Goal: Task Accomplishment & Management: Use online tool/utility

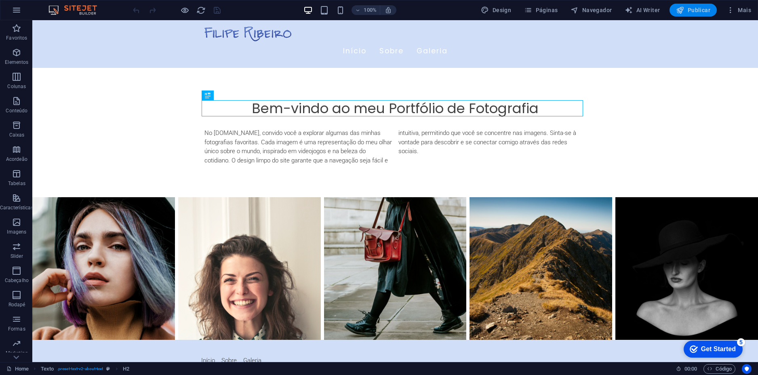
click at [699, 10] on span "Publicar" at bounding box center [693, 10] width 34 height 8
click at [305, 50] on nav "Início Sobre Galeria" at bounding box center [394, 51] width 381 height 20
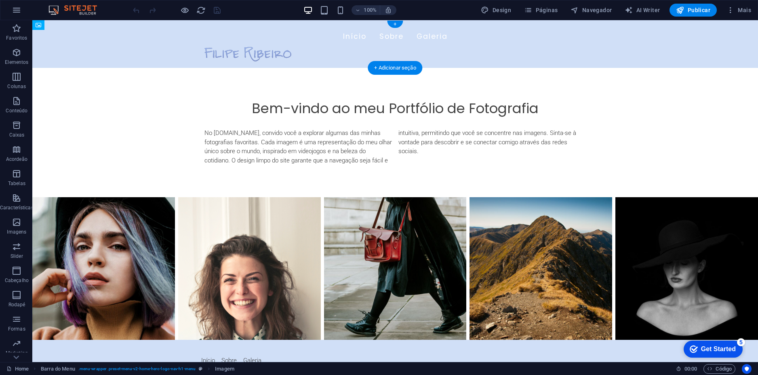
drag, startPoint x: 271, startPoint y: 33, endPoint x: 279, endPoint y: 42, distance: 12.6
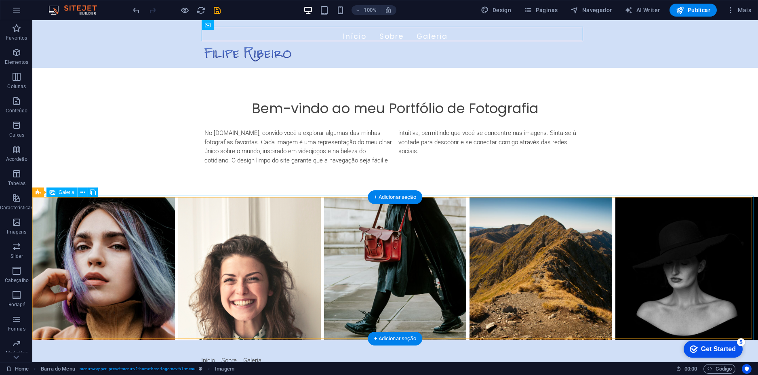
click at [124, 237] on li at bounding box center [103, 268] width 143 height 143
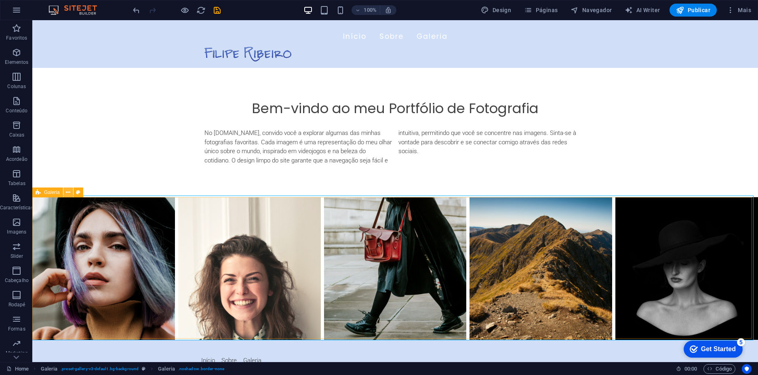
click at [66, 192] on icon at bounding box center [68, 192] width 4 height 8
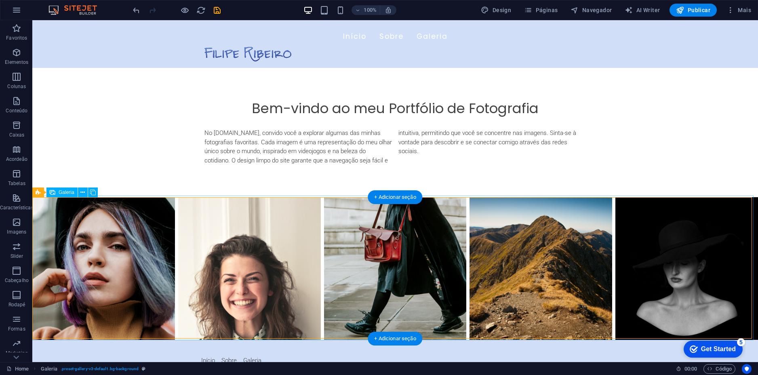
click at [120, 236] on li at bounding box center [103, 268] width 143 height 143
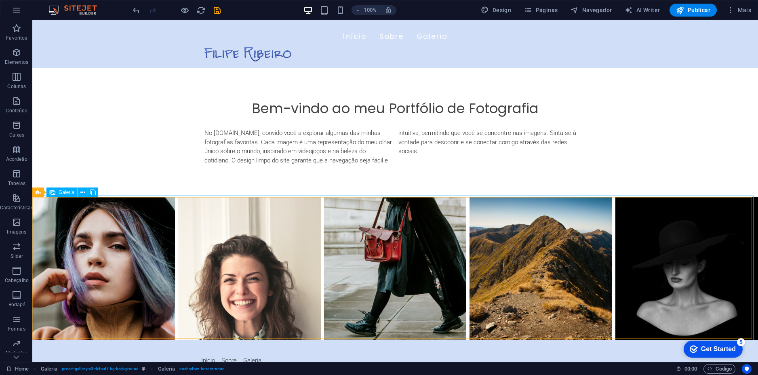
click at [65, 192] on span "Galeria" at bounding box center [67, 192] width 16 height 5
click at [112, 227] on li at bounding box center [103, 268] width 143 height 143
click at [82, 194] on icon at bounding box center [82, 192] width 4 height 8
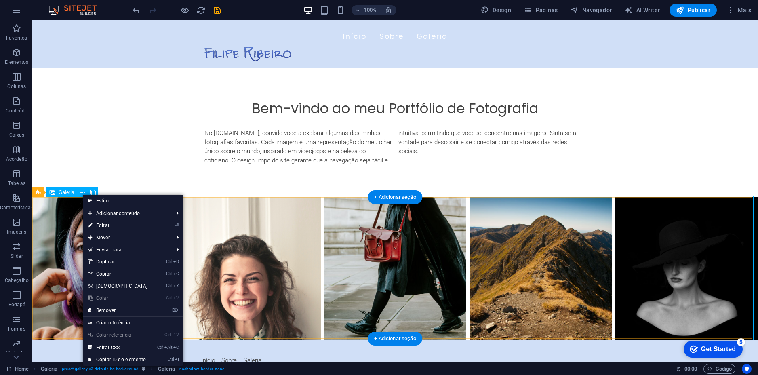
click at [64, 259] on li at bounding box center [103, 268] width 143 height 143
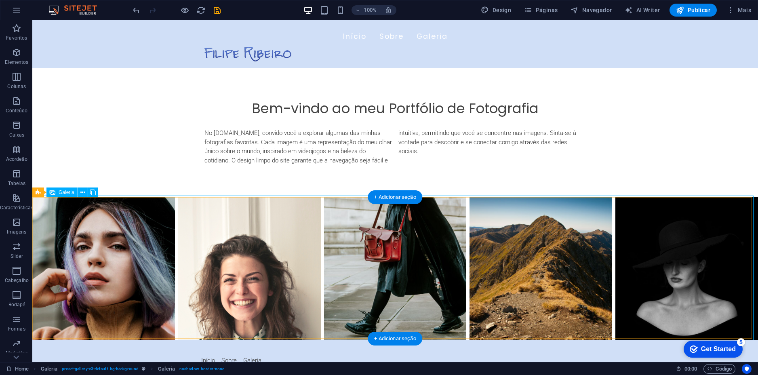
click at [151, 311] on li at bounding box center [103, 268] width 143 height 143
click at [114, 263] on li at bounding box center [103, 268] width 143 height 143
click at [114, 265] on li at bounding box center [103, 268] width 143 height 143
click at [114, 265] on div "Arraste aqui para substituir o conteúdo existente. Pressione “Ctrl” se quiser c…" at bounding box center [395, 191] width 726 height 342
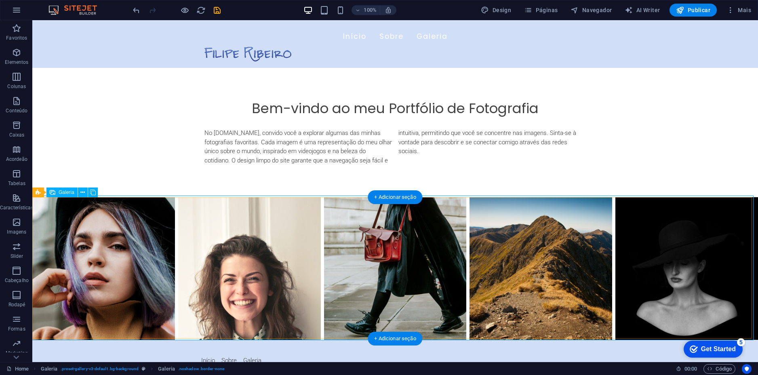
select select "px"
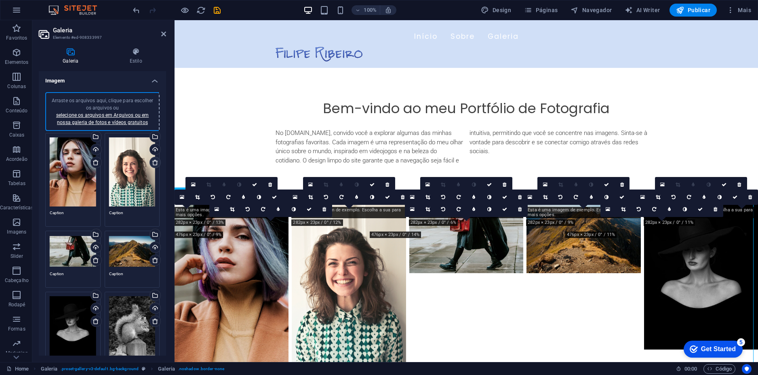
click at [152, 162] on icon at bounding box center [155, 162] width 6 height 6
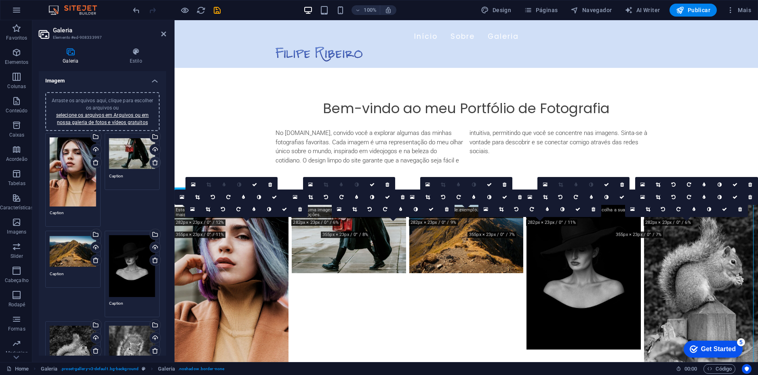
click at [152, 162] on icon at bounding box center [155, 162] width 6 height 6
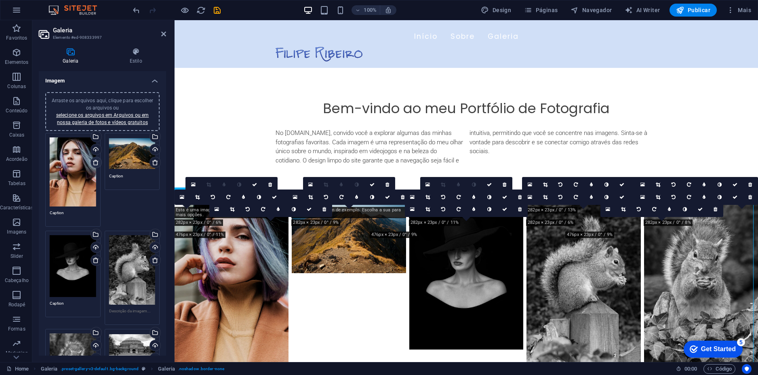
click at [93, 164] on icon at bounding box center [96, 162] width 6 height 6
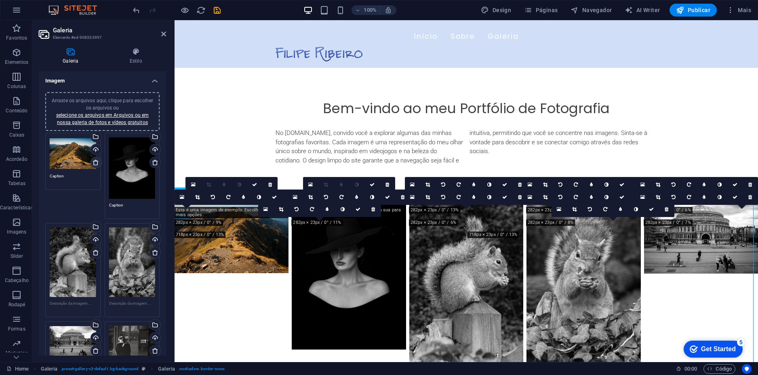
click at [93, 164] on icon at bounding box center [96, 162] width 6 height 6
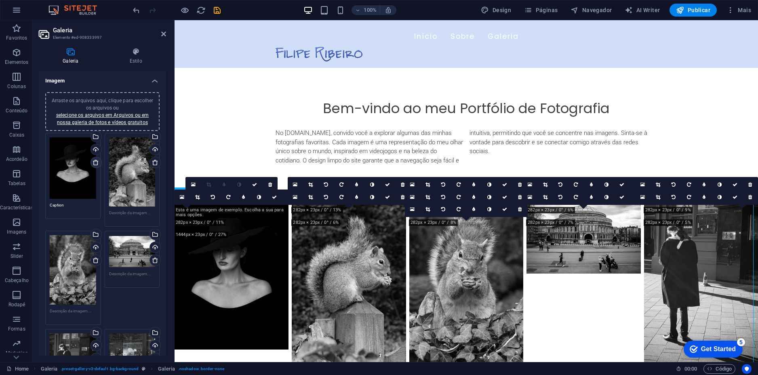
click at [96, 162] on icon at bounding box center [96, 162] width 6 height 6
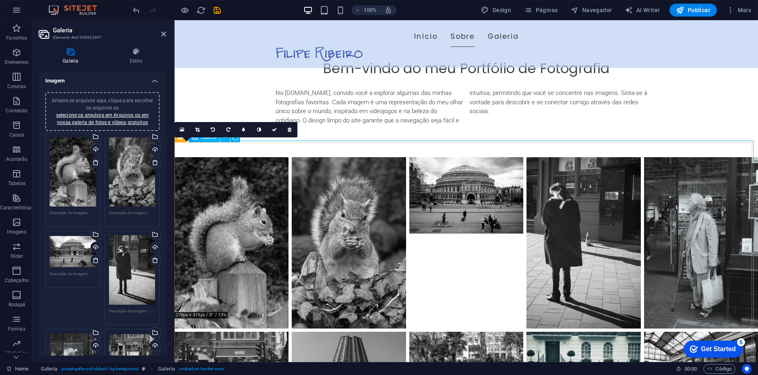
scroll to position [18, 0]
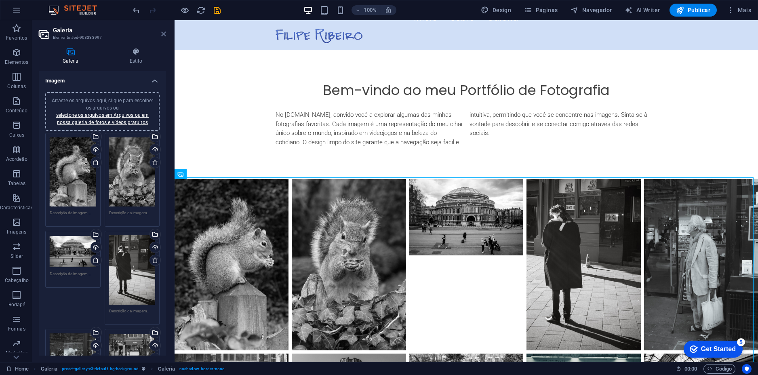
click at [163, 34] on icon at bounding box center [163, 34] width 5 height 6
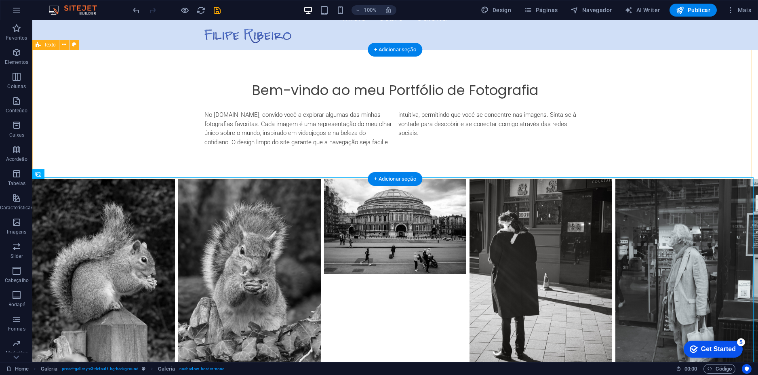
click at [154, 110] on div "Bem-vindo ao meu Portfólio de Fotografia No [DOMAIN_NAME], convido você a explo…" at bounding box center [395, 115] width 726 height 130
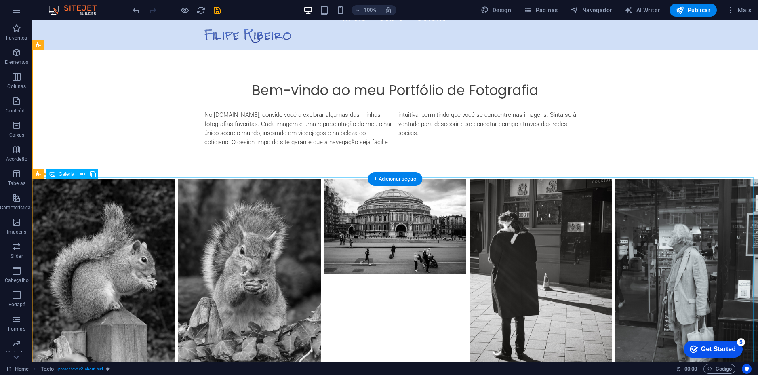
click at [407, 321] on li at bounding box center [395, 286] width 143 height 214
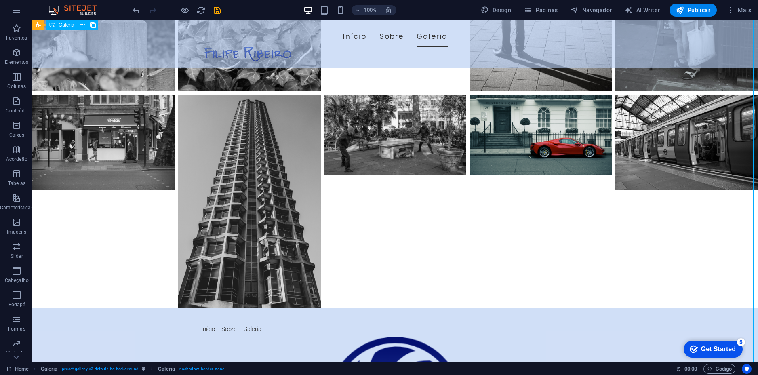
scroll to position [103, 0]
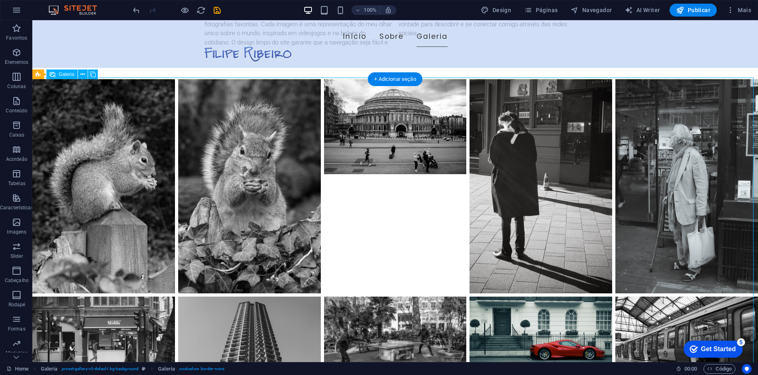
click at [127, 154] on li at bounding box center [103, 186] width 143 height 214
click at [103, 162] on li at bounding box center [103, 186] width 143 height 214
select select "px"
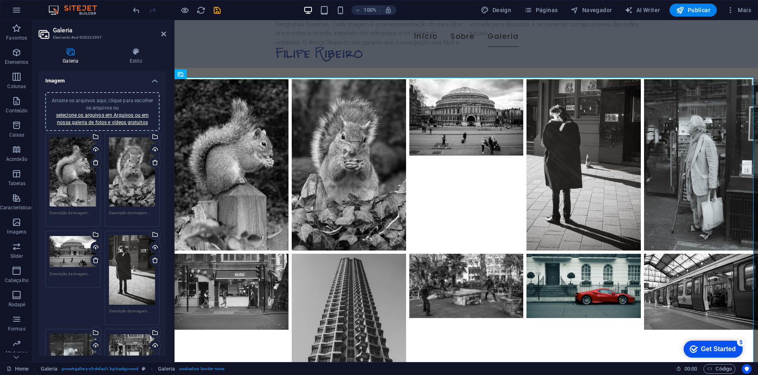
click at [79, 175] on div "Arraste os arquivos aqui, clique para escolher os arquivos ou selecione os arqu…" at bounding box center [73, 171] width 46 height 69
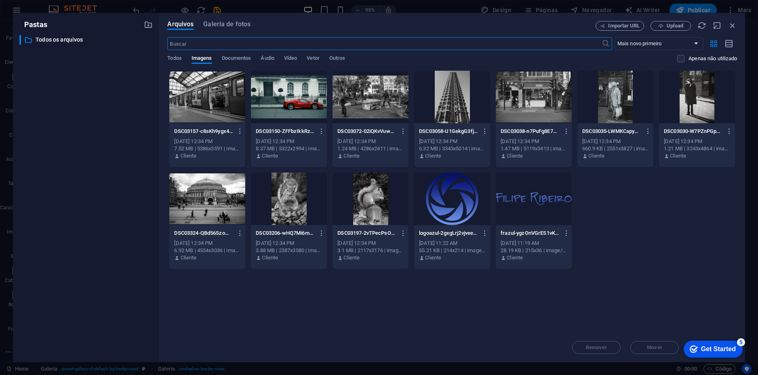
scroll to position [95, 0]
click at [731, 24] on icon "button" at bounding box center [732, 25] width 9 height 9
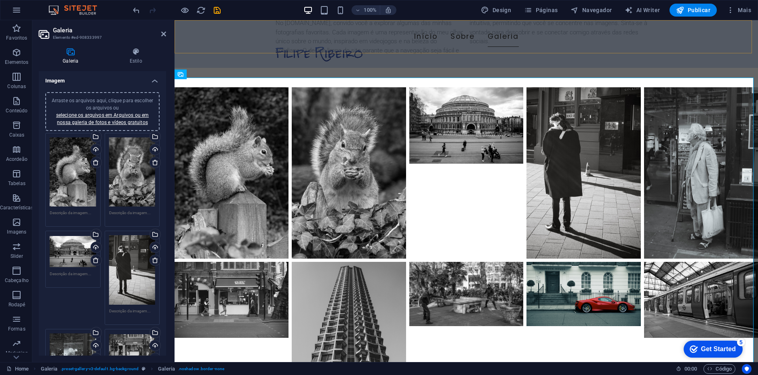
scroll to position [103, 0]
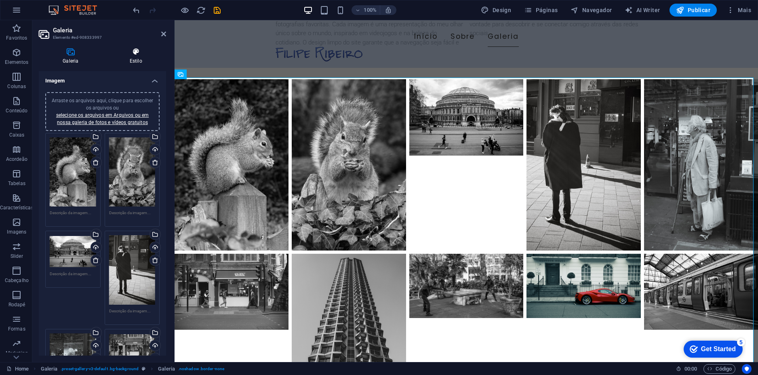
click at [134, 56] on h4 "Estilo" at bounding box center [136, 56] width 60 height 17
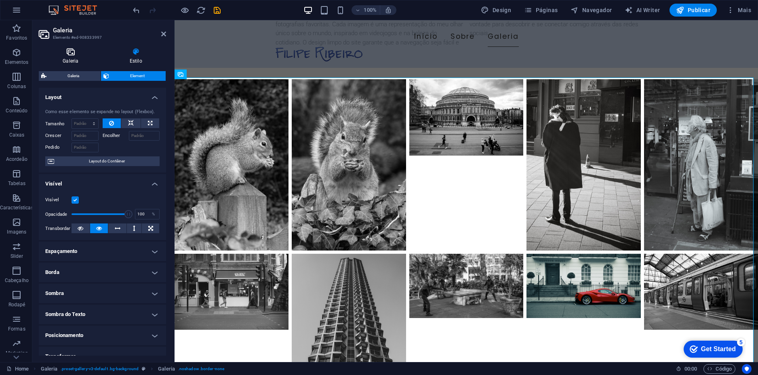
click at [72, 52] on icon at bounding box center [71, 52] width 64 height 8
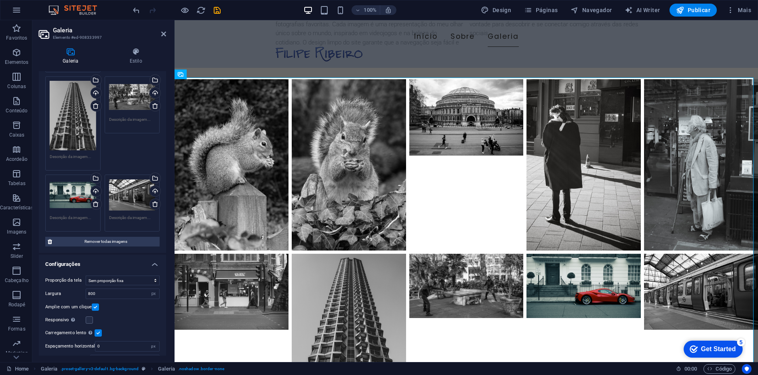
scroll to position [362, 0]
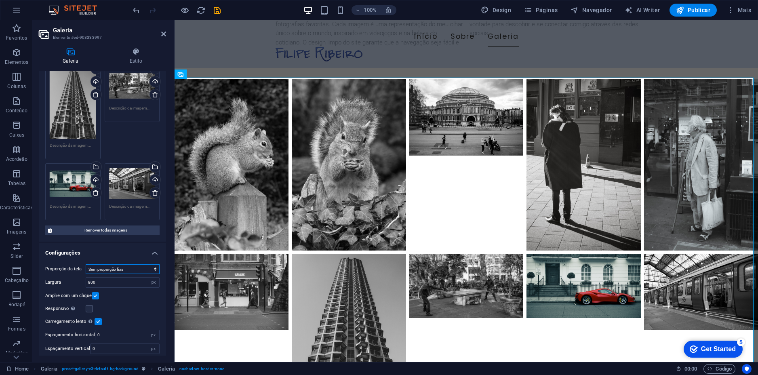
click at [137, 264] on select "Sem proporção fixa 16:9 16:10 4:3 1:1 1:2 2:1" at bounding box center [123, 269] width 74 height 10
select select "3"
click at [86, 264] on select "Sem proporção fixa 16:9 16:10 4:3 1:1 1:2 2:1" at bounding box center [123, 269] width 74 height 10
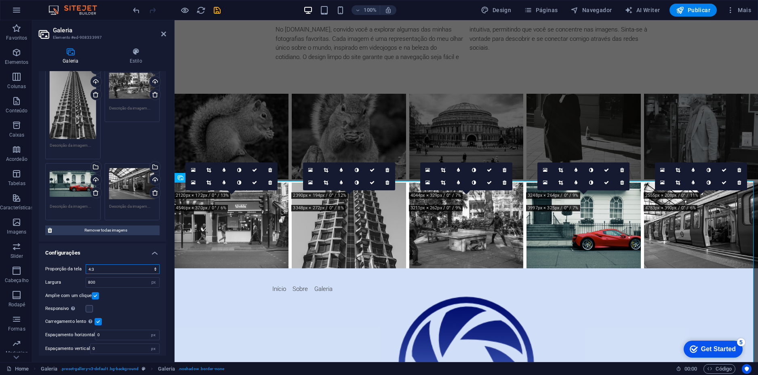
scroll to position [0, 0]
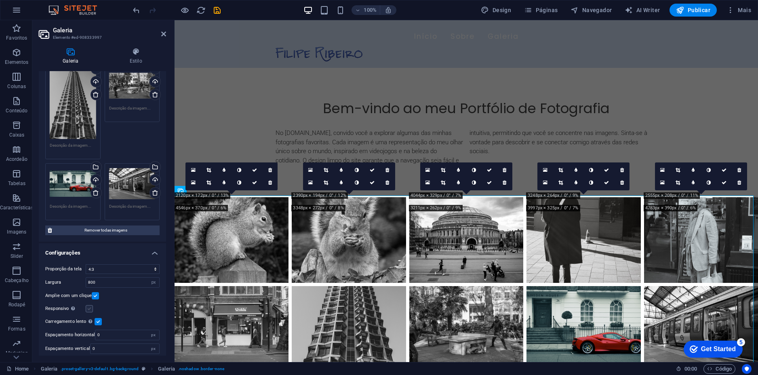
click at [88, 305] on label at bounding box center [89, 308] width 7 height 7
click at [0, 0] on input "Responsivo Carregar automaticamente imagens de retina e tamanhos otimizados par…" at bounding box center [0, 0] width 0 height 0
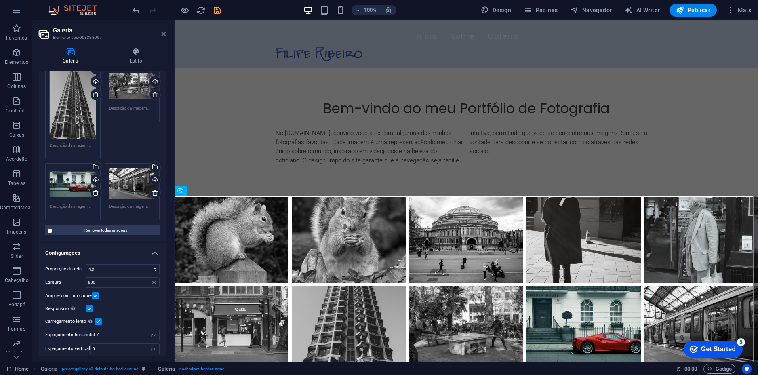
click at [161, 34] on icon at bounding box center [163, 34] width 5 height 6
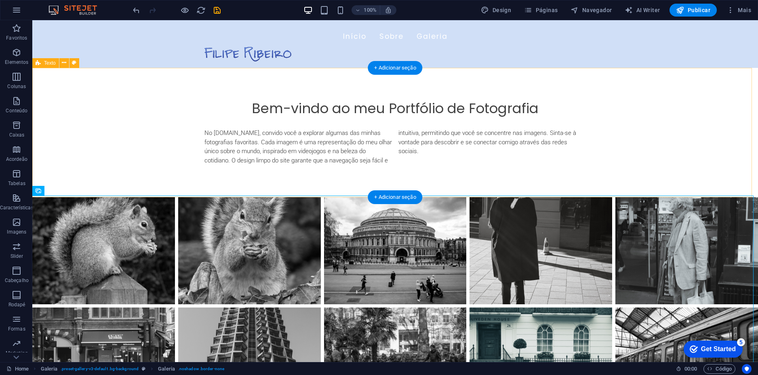
click at [147, 140] on div "Bem-vindo ao meu Portfólio de Fotografia No [DOMAIN_NAME], convido você a explo…" at bounding box center [395, 133] width 726 height 130
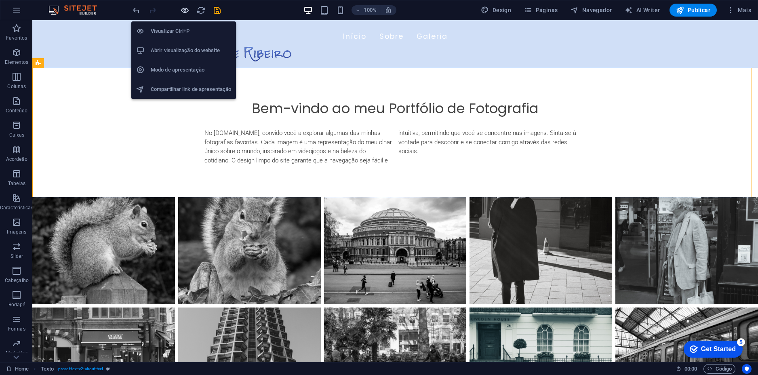
click at [185, 9] on icon "button" at bounding box center [184, 10] width 9 height 9
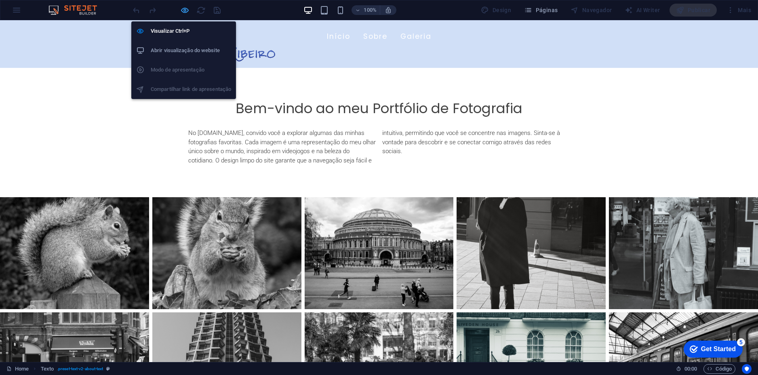
click at [185, 9] on icon "button" at bounding box center [184, 10] width 9 height 9
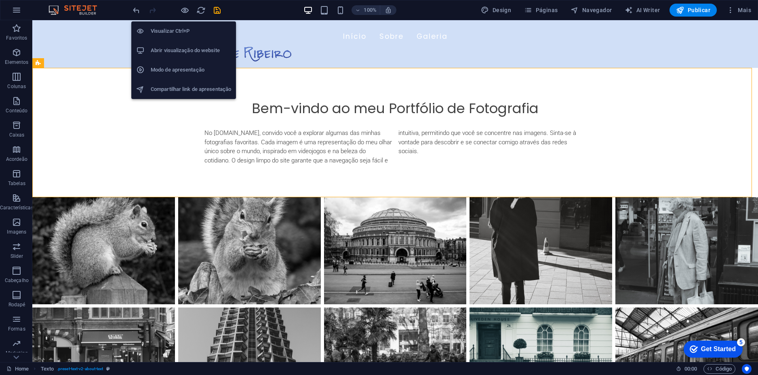
click at [188, 46] on h6 "Abrir visualização do website" at bounding box center [191, 51] width 80 height 10
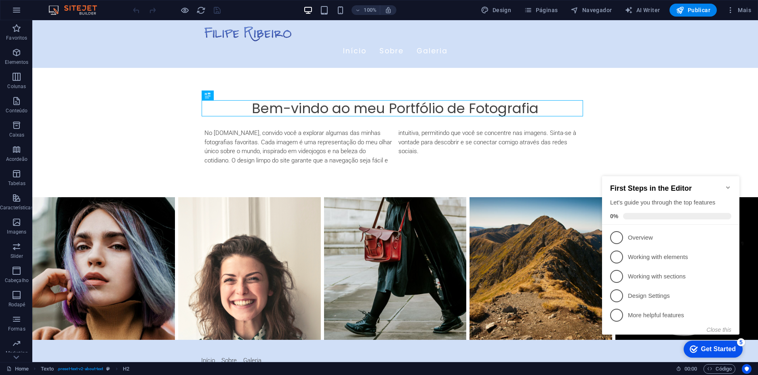
click at [728, 184] on icon "Minimize checklist" at bounding box center [728, 187] width 6 height 6
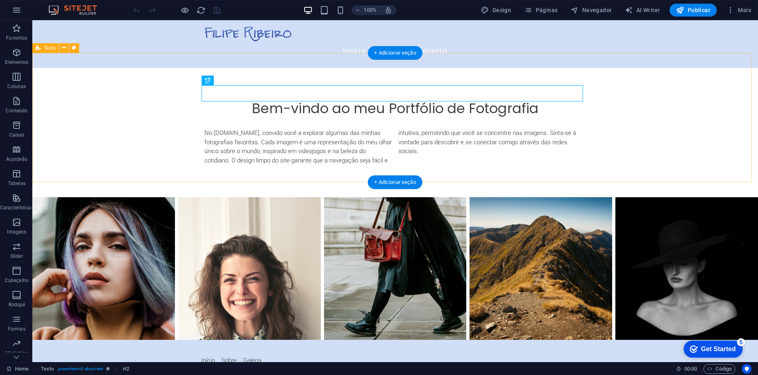
scroll to position [34, 0]
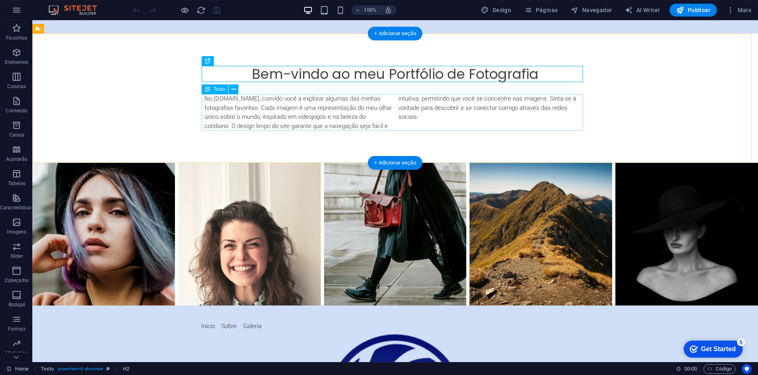
click at [286, 102] on div "No [DOMAIN_NAME], convido você a explorar algumas das minhas fotografias favori…" at bounding box center [394, 112] width 381 height 36
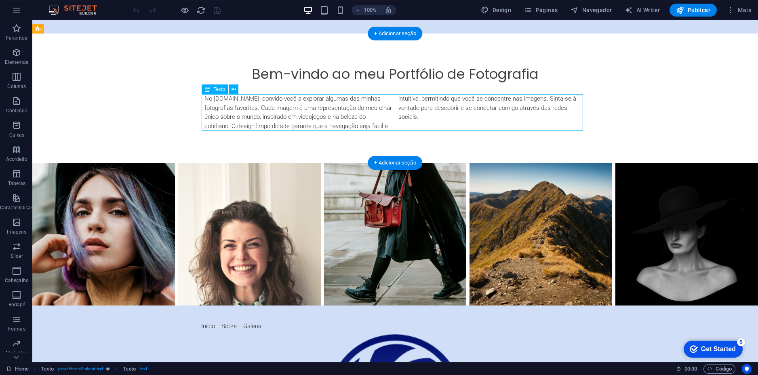
click at [386, 118] on div "No [DOMAIN_NAME], convido você a explorar algumas das minhas fotografias favori…" at bounding box center [394, 112] width 381 height 36
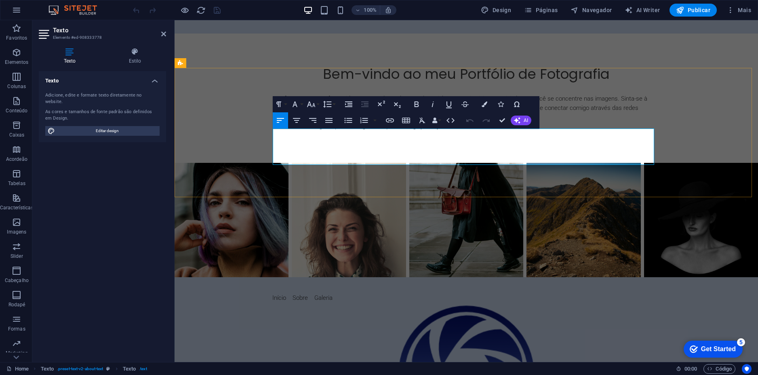
scroll to position [0, 0]
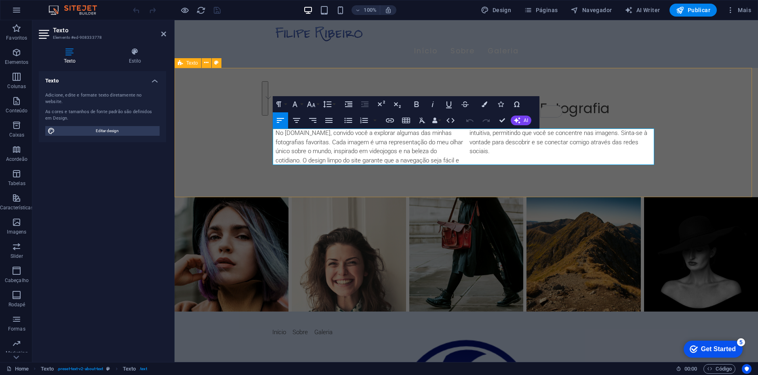
drag, startPoint x: 522, startPoint y: 150, endPoint x: 271, endPoint y: 135, distance: 251.3
click at [271, 135] on div "Bem-vindo ao meu Portfólio de Fotografia No [DOMAIN_NAME], convido você a explo…" at bounding box center [466, 133] width 583 height 130
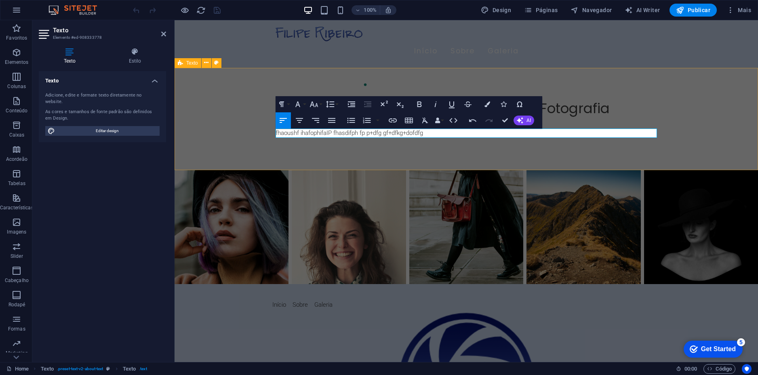
click at [707, 111] on div "Bem-vindo ao meu Portfólio de Fotografia fhaoushf ihafophifaIP fhasdifph fp p+d…" at bounding box center [466, 119] width 583 height 102
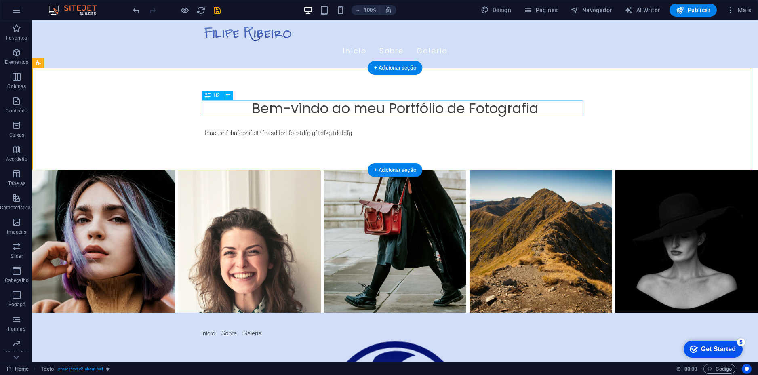
click at [377, 108] on div "Bem-vindo ao meu Portfólio de Fotografia" at bounding box center [394, 108] width 381 height 17
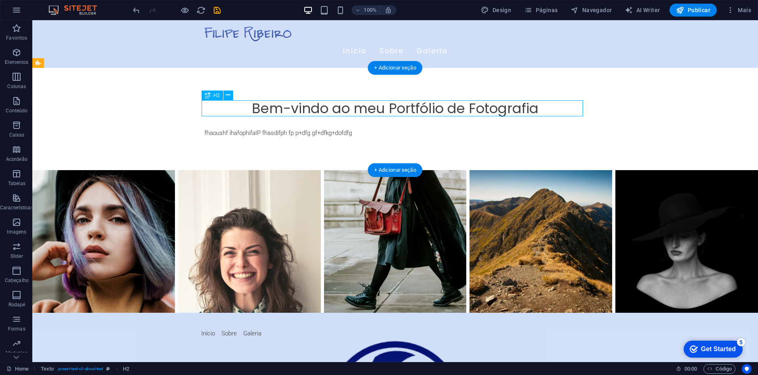
click at [377, 107] on div "Bem-vindo ao meu Portfólio de Fotografia" at bounding box center [394, 108] width 381 height 17
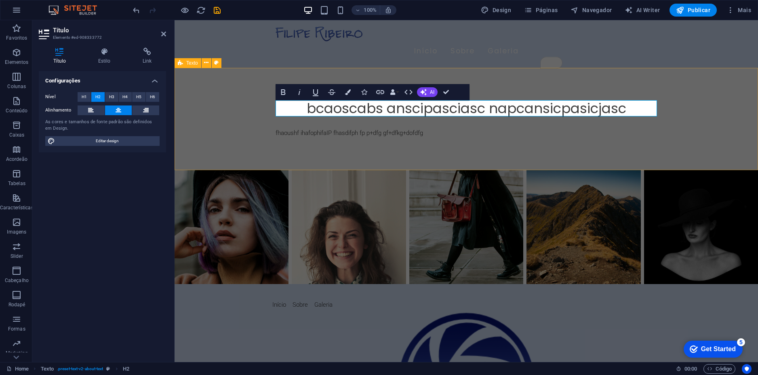
click at [756, 114] on div "bcaoscabs anscipasciasc napcansicpasicjasc fhaoushf ihafophifaIP fhasdifph fp p…" at bounding box center [466, 119] width 583 height 102
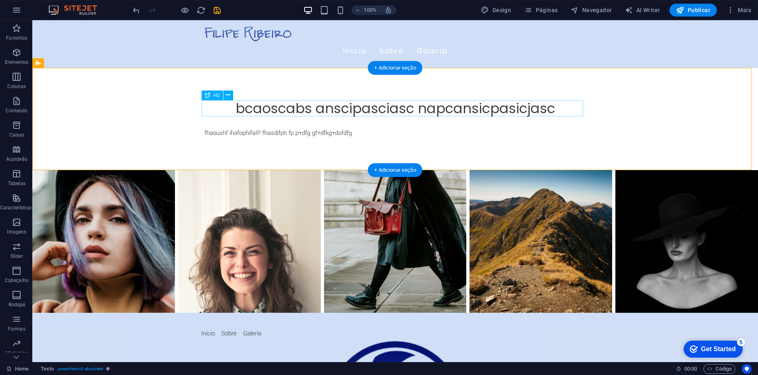
click at [356, 108] on div "bcaoscabs anscipasciasc napcansicpasicjasc" at bounding box center [394, 108] width 381 height 17
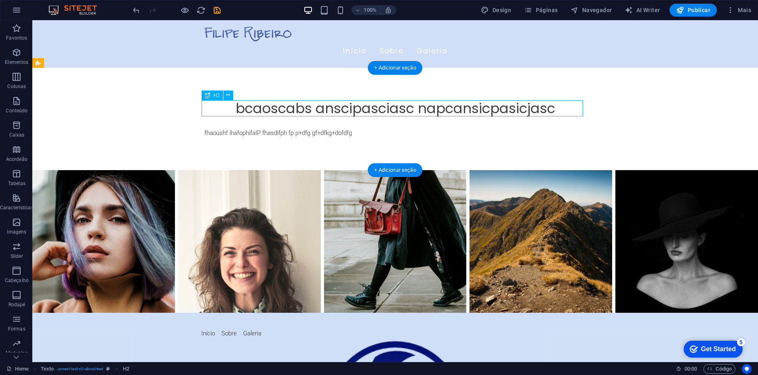
click at [389, 114] on div "bcaoscabs anscipasciasc napcansicpasicjasc" at bounding box center [394, 108] width 381 height 17
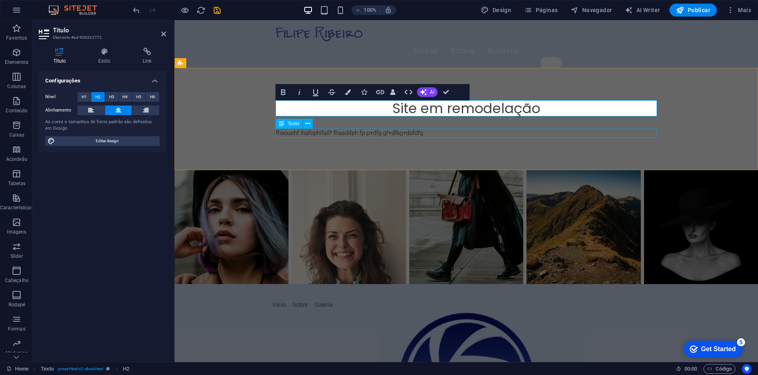
click at [415, 130] on div "fhaoushf ihafophifaIP fhasdifph fp p+dfg gf+dfkg+dofdfg" at bounding box center [466, 132] width 381 height 9
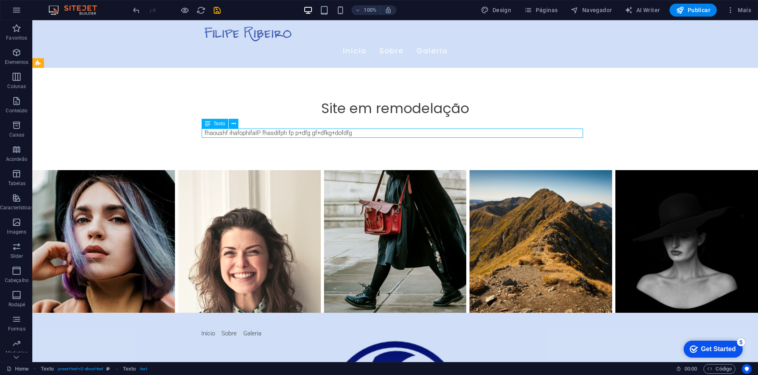
click at [335, 134] on div "fhaoushf ihafophifaIP fhasdifph fp p+dfg gf+dfkg+dofdfg" at bounding box center [394, 132] width 381 height 9
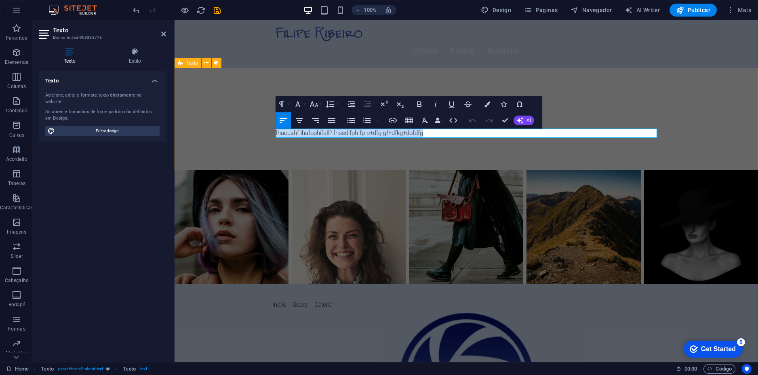
drag, startPoint x: 429, startPoint y: 133, endPoint x: 272, endPoint y: 136, distance: 156.8
click at [272, 136] on div "Site em remodelação fhaoushf ihafophifaIP fhasdifph fp p+dfg gf+dfkg+dofdfg" at bounding box center [466, 119] width 583 height 102
click at [243, 139] on div "Site em remodelação ​Brevemente será atualizado." at bounding box center [466, 119] width 583 height 102
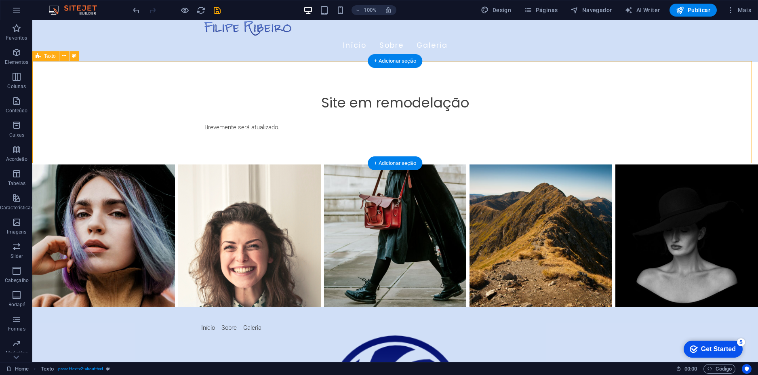
scroll to position [7, 0]
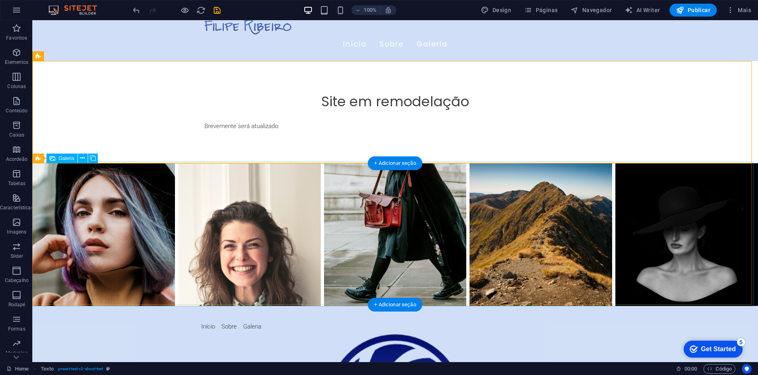
click at [121, 222] on li at bounding box center [103, 234] width 143 height 143
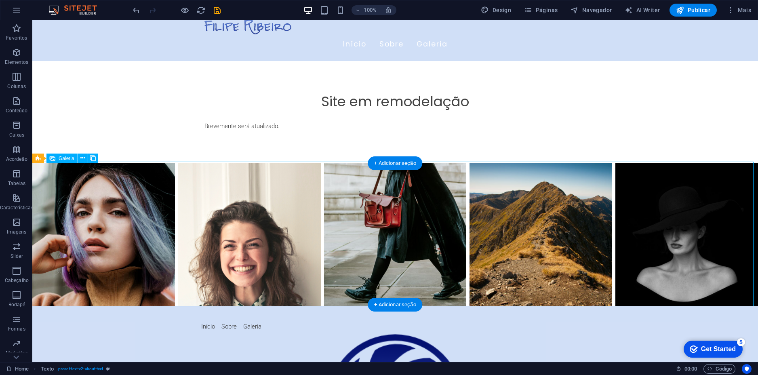
click at [121, 222] on li at bounding box center [103, 234] width 143 height 143
select select "px"
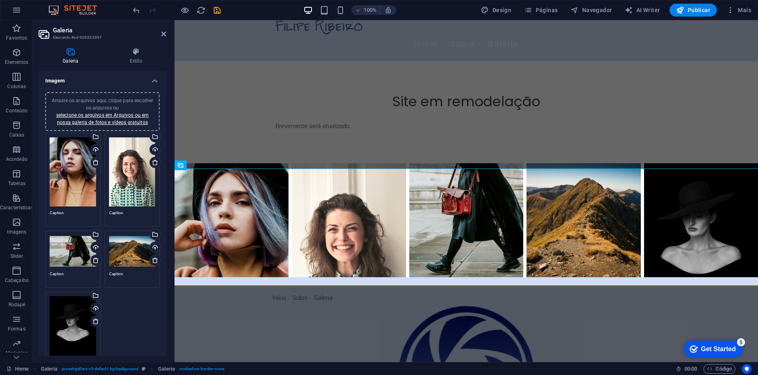
scroll to position [0, 0]
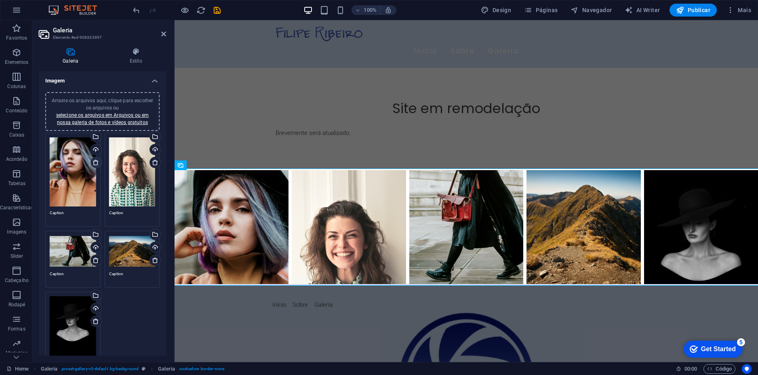
click at [95, 161] on icon at bounding box center [96, 162] width 6 height 6
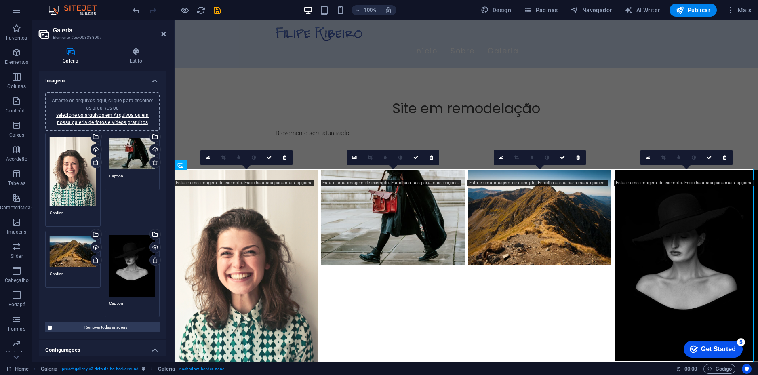
click at [95, 161] on icon at bounding box center [96, 162] width 6 height 6
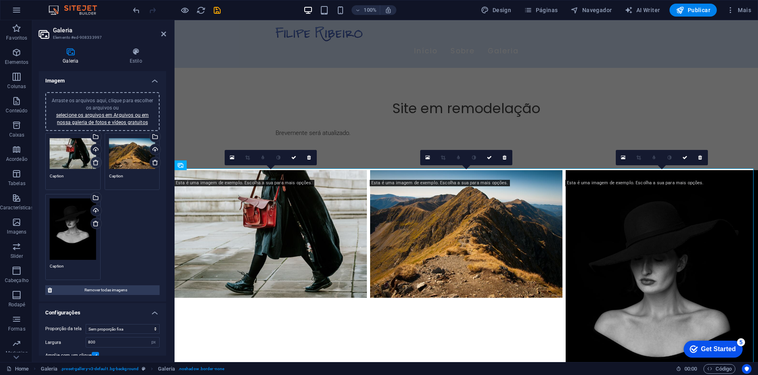
click at [95, 161] on icon at bounding box center [96, 162] width 6 height 6
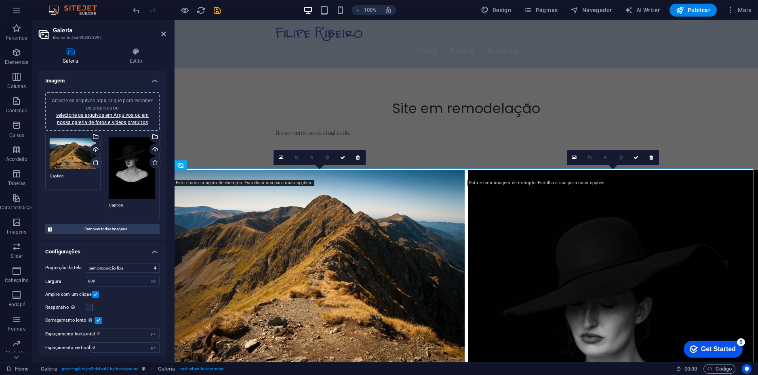
click at [95, 161] on icon at bounding box center [96, 162] width 6 height 6
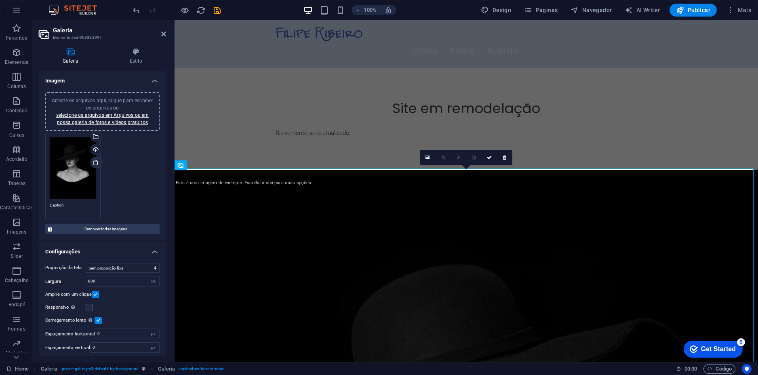
click at [95, 161] on icon at bounding box center [96, 162] width 6 height 6
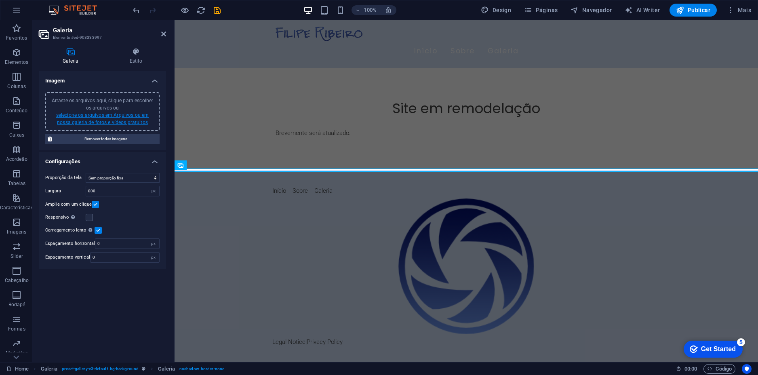
click at [107, 115] on link "selecione os arquivos em Arquivos ou em nossa galeria de fotos e vídeos gratuit…" at bounding box center [102, 118] width 93 height 13
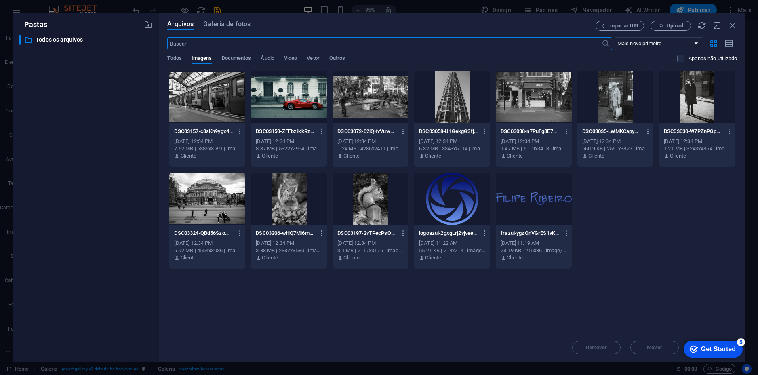
click at [202, 95] on div at bounding box center [207, 97] width 76 height 53
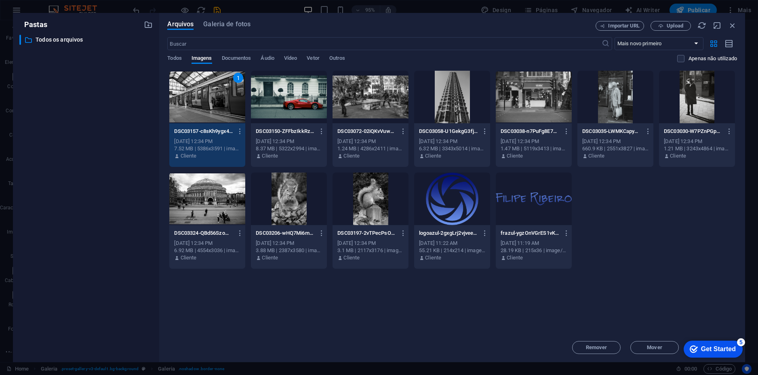
click at [217, 107] on div "1" at bounding box center [207, 97] width 76 height 53
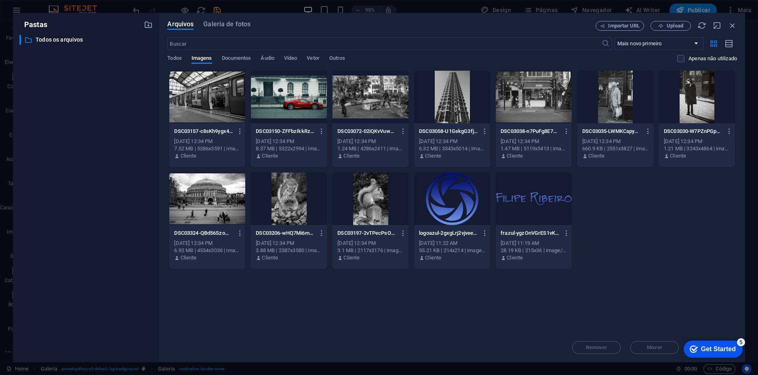
click at [377, 98] on div at bounding box center [371, 97] width 76 height 53
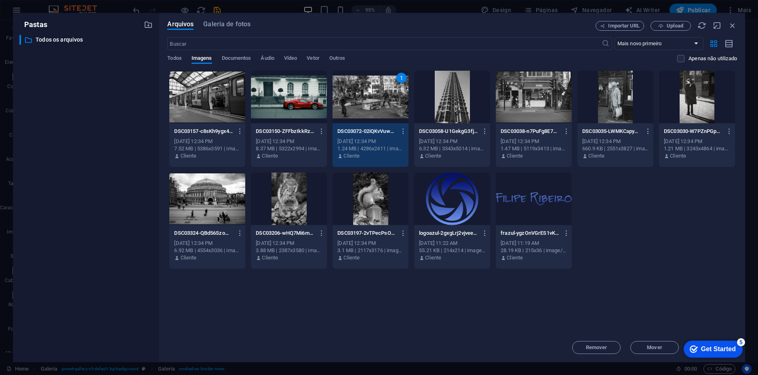
click at [701, 103] on div at bounding box center [697, 97] width 76 height 53
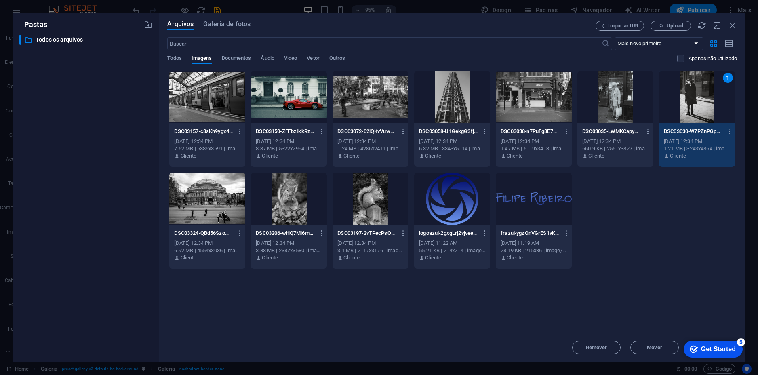
drag, startPoint x: 374, startPoint y: 101, endPoint x: 575, endPoint y: 104, distance: 200.4
click at [374, 100] on div at bounding box center [371, 97] width 76 height 53
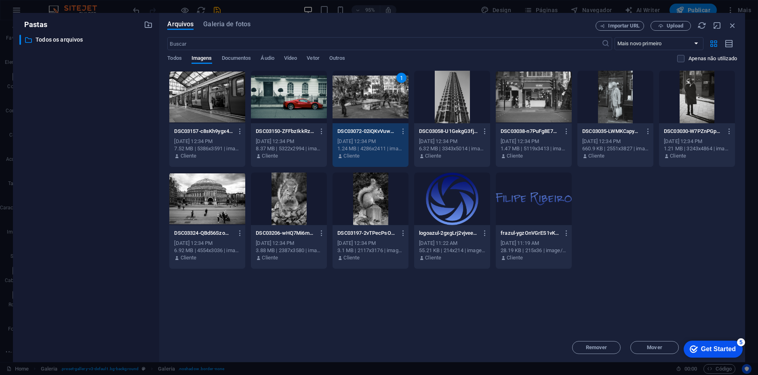
click at [700, 102] on div at bounding box center [697, 97] width 76 height 53
click at [292, 196] on div at bounding box center [289, 199] width 76 height 53
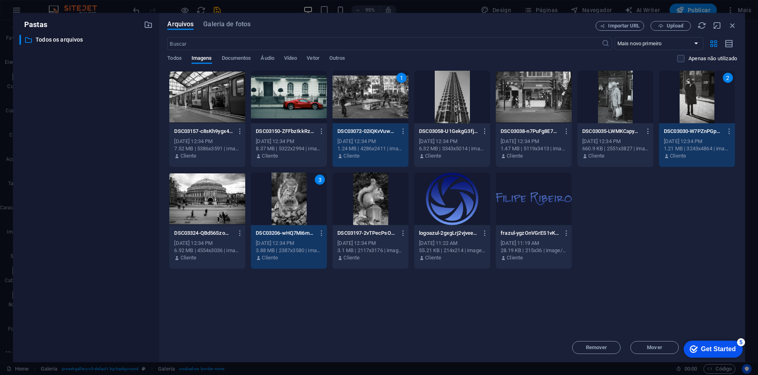
click at [209, 196] on div at bounding box center [207, 199] width 76 height 53
click at [206, 103] on div at bounding box center [207, 97] width 76 height 53
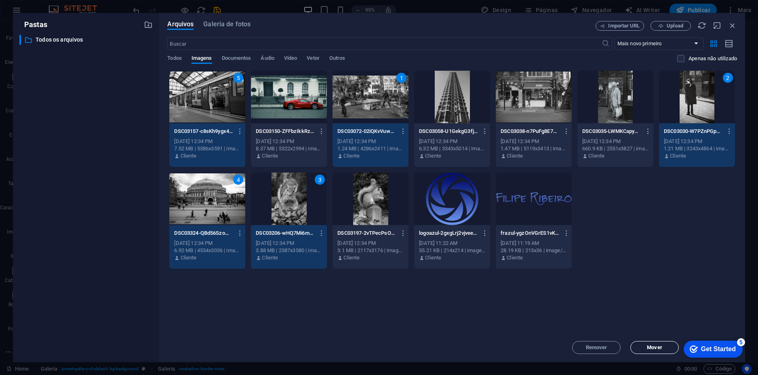
click at [648, 348] on span "Mover" at bounding box center [654, 347] width 15 height 5
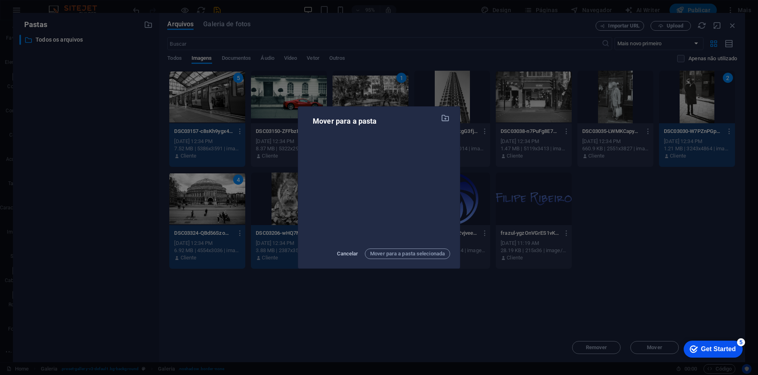
click at [349, 249] on span "Cancelar" at bounding box center [347, 254] width 21 height 10
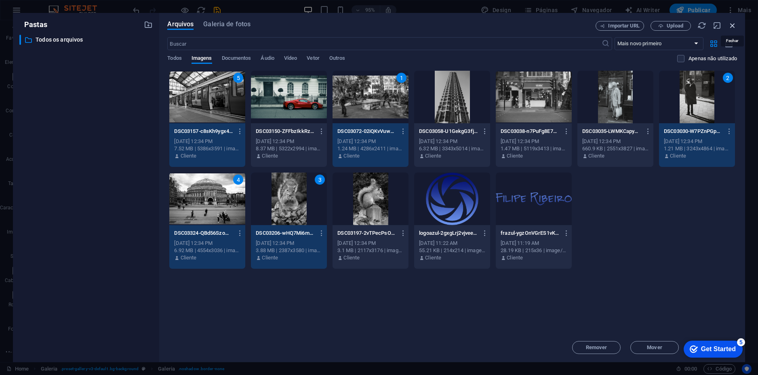
click at [732, 25] on icon "button" at bounding box center [732, 25] width 9 height 9
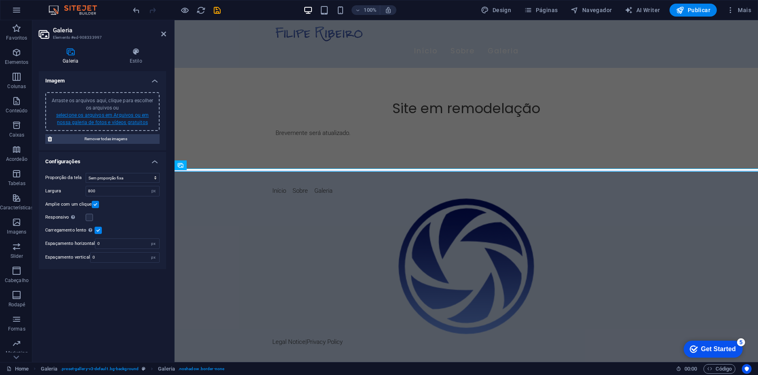
click at [94, 118] on link "selecione os arquivos em Arquivos ou em nossa galeria de fotos e vídeos gratuit…" at bounding box center [102, 118] width 93 height 13
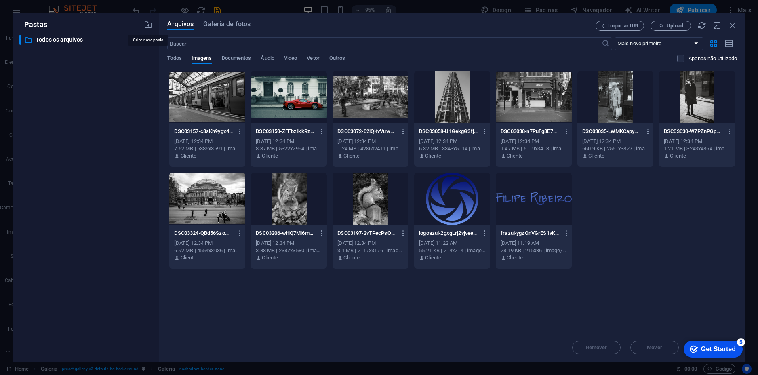
drag, startPoint x: 118, startPoint y: 19, endPoint x: 157, endPoint y: 27, distance: 39.6
click at [157, 27] on div "Pastas ​ Todos os arquivos Todos os arquivos" at bounding box center [86, 187] width 146 height 349
drag, startPoint x: 341, startPoint y: 17, endPoint x: 374, endPoint y: 20, distance: 33.3
click at [370, 21] on div "Arquivos Galeria de fotos Importar URL Upload ​ Mais novo primeiro Mais antigo …" at bounding box center [452, 187] width 586 height 349
click at [717, 25] on icon "button" at bounding box center [717, 25] width 9 height 9
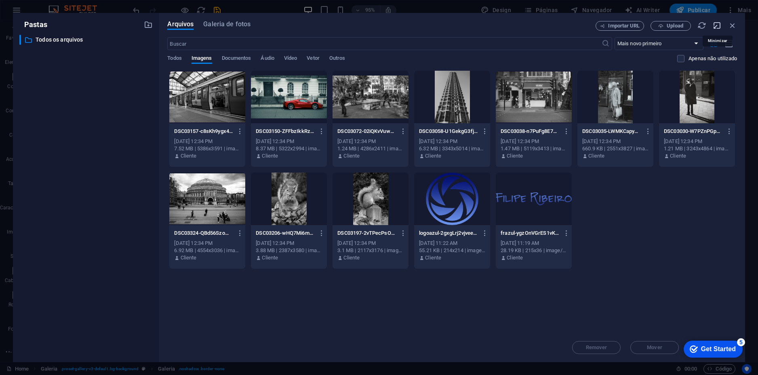
select select "image"
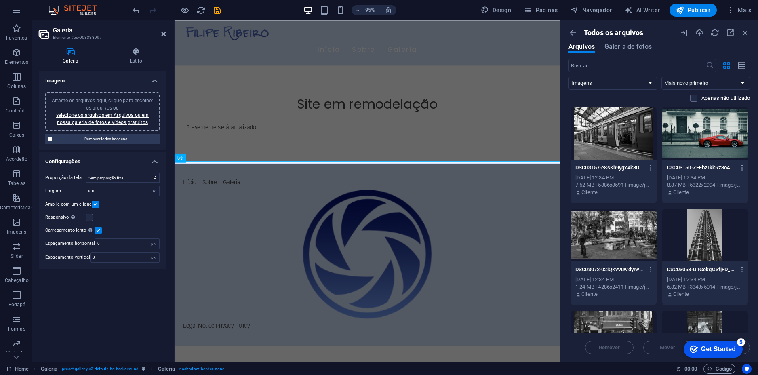
click at [607, 235] on div at bounding box center [613, 235] width 86 height 53
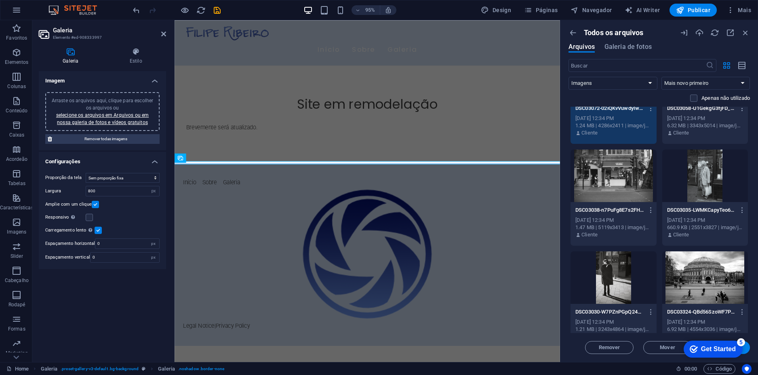
scroll to position [162, 0]
click at [628, 271] on div at bounding box center [613, 277] width 86 height 53
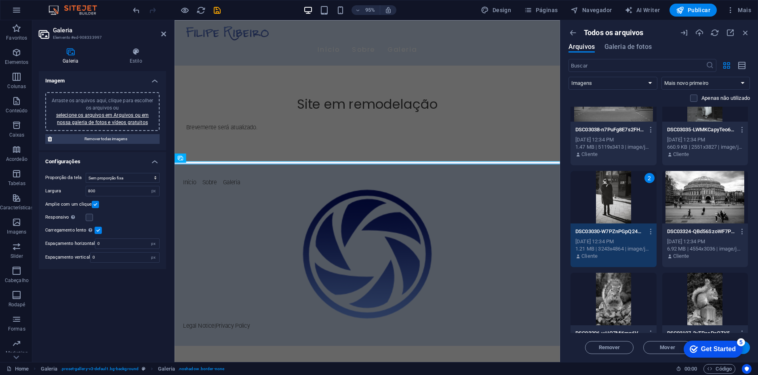
scroll to position [242, 0]
click at [697, 209] on div at bounding box center [705, 196] width 86 height 53
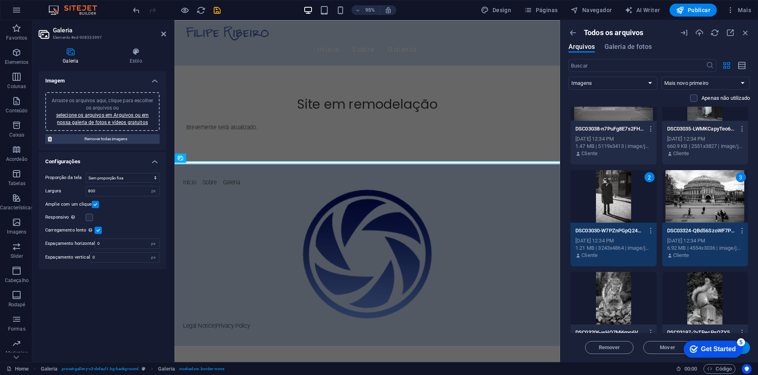
scroll to position [323, 0]
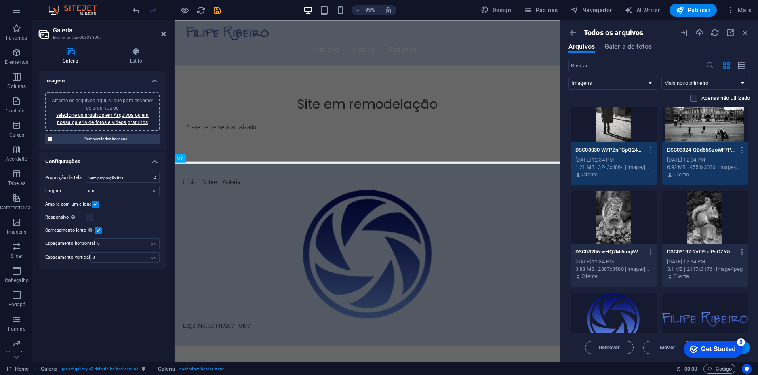
click at [697, 218] on div at bounding box center [705, 217] width 86 height 53
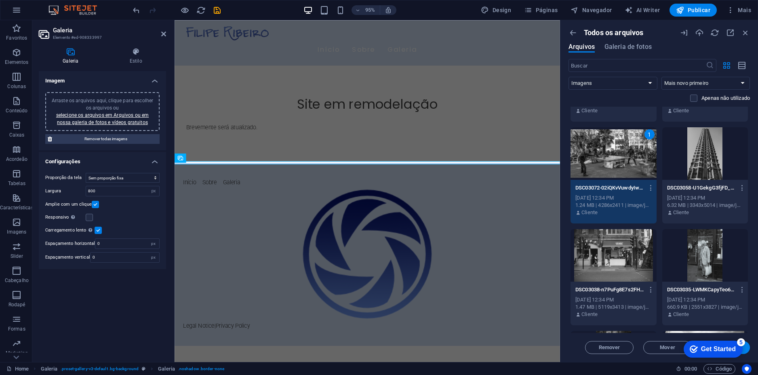
scroll to position [81, 0]
click at [618, 259] on div at bounding box center [613, 256] width 86 height 53
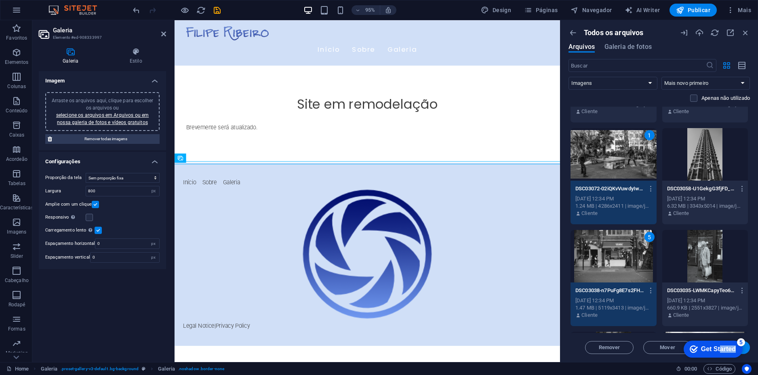
drag, startPoint x: 719, startPoint y: 344, endPoint x: 770, endPoint y: 302, distance: 65.7
click at [746, 337] on html "checkmark Get Started 5 First Steps in the Editor Let's guide you through the t…" at bounding box center [711, 349] width 69 height 24
click at [625, 46] on span "Galeria de fotos" at bounding box center [627, 47] width 47 height 10
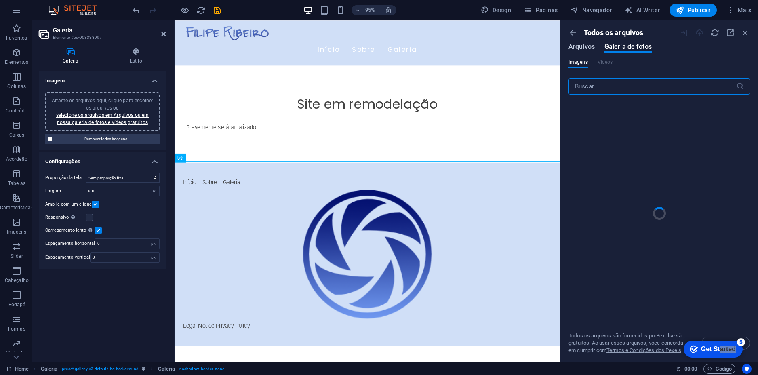
click at [583, 48] on span "Arquivos" at bounding box center [581, 47] width 26 height 10
select select "image"
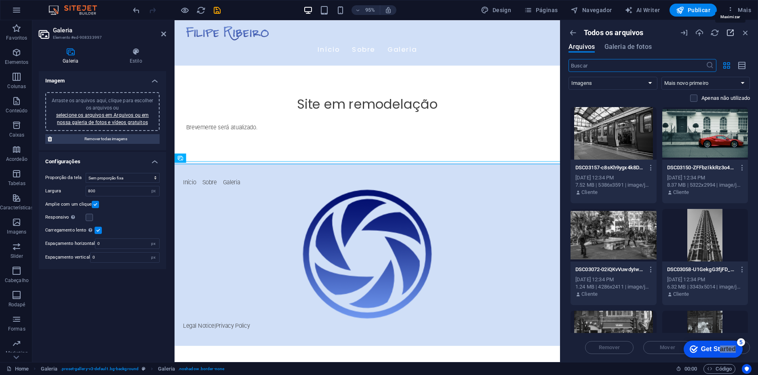
click at [731, 32] on icon "button" at bounding box center [730, 32] width 9 height 9
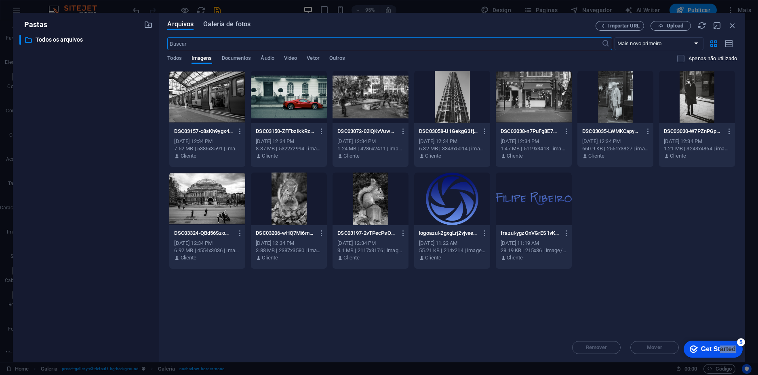
click at [219, 26] on span "Galeria de fotos" at bounding box center [226, 24] width 47 height 10
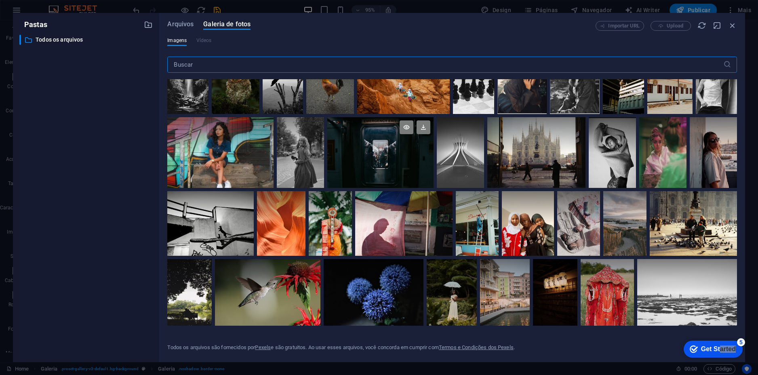
scroll to position [0, 0]
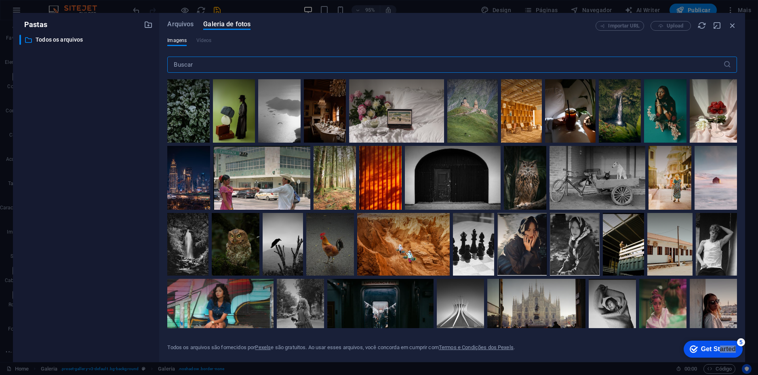
click at [183, 19] on div "Arquivos Galeria de fotos Importar URL Upload Imagens Vídeos ​ Todos os arquivo…" at bounding box center [452, 187] width 586 height 349
click at [185, 26] on span "Arquivos" at bounding box center [180, 24] width 26 height 10
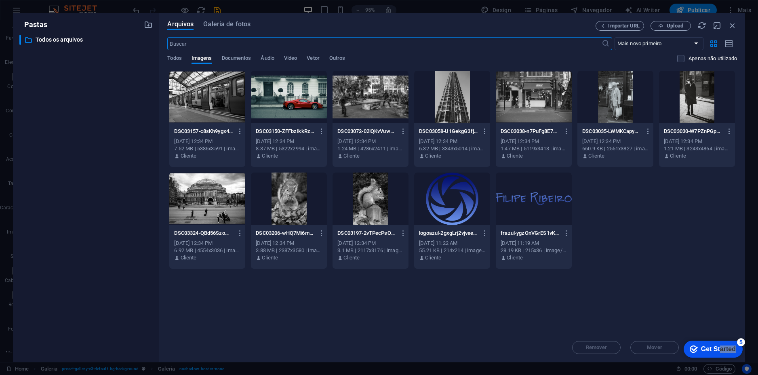
click at [370, 102] on div at bounding box center [371, 97] width 76 height 53
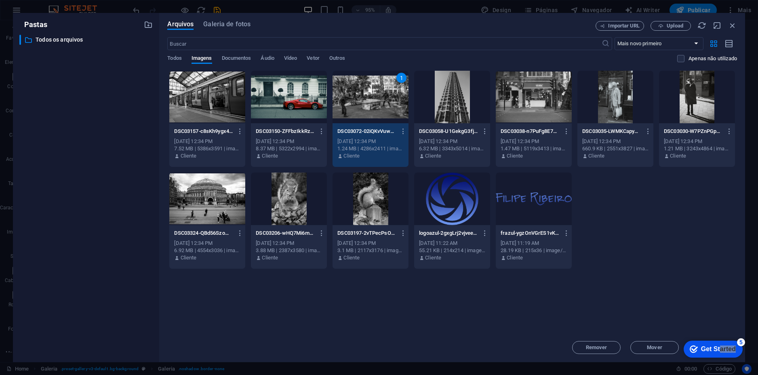
click at [370, 102] on div "1" at bounding box center [371, 97] width 76 height 53
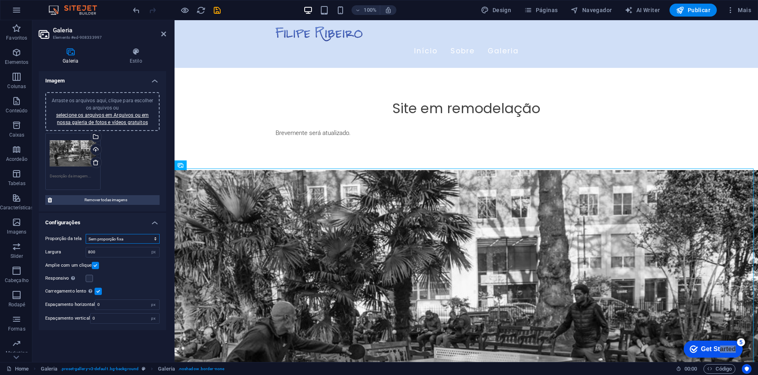
click at [115, 240] on select "Sem proporção fixa 16:9 16:10 4:3 1:1 1:2 2:1" at bounding box center [123, 239] width 74 height 10
select select "3"
click at [86, 234] on select "Sem proporção fixa 16:9 16:10 4:3 1:1 1:2 2:1" at bounding box center [123, 239] width 74 height 10
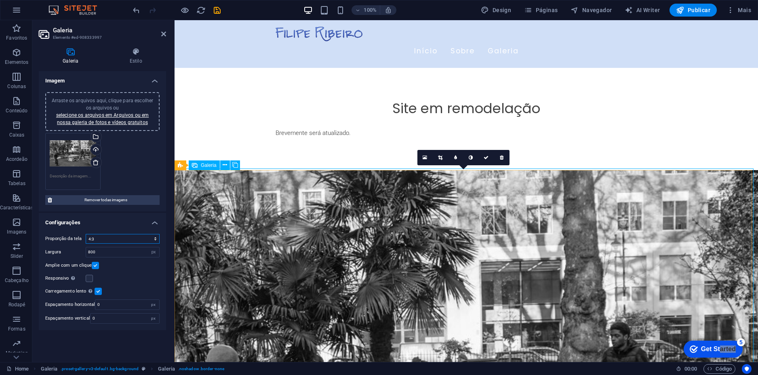
click at [204, 166] on span "Galeria" at bounding box center [209, 165] width 16 height 5
click at [141, 167] on div "Arraste os arquivos aqui, clique para escolher os arquivos ou selecione os arqu…" at bounding box center [102, 161] width 118 height 61
click at [132, 159] on div "Arraste os arquivos aqui, clique para escolher os arquivos ou selecione os arqu…" at bounding box center [102, 161] width 118 height 61
click at [128, 120] on link "selecione os arquivos em Arquivos ou em nossa galeria de fotos e vídeos gratuit…" at bounding box center [102, 118] width 93 height 13
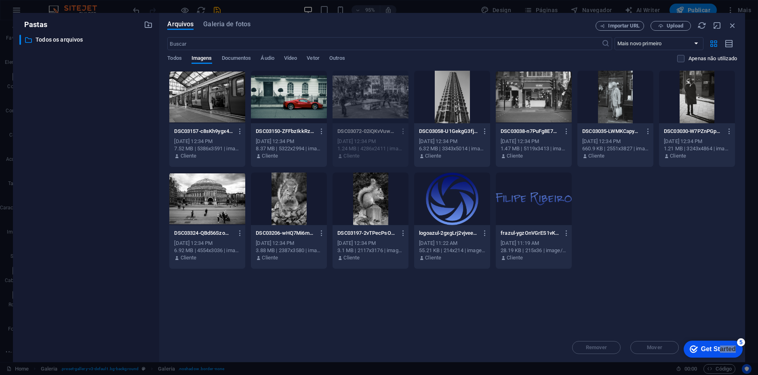
click at [210, 105] on div at bounding box center [207, 97] width 76 height 53
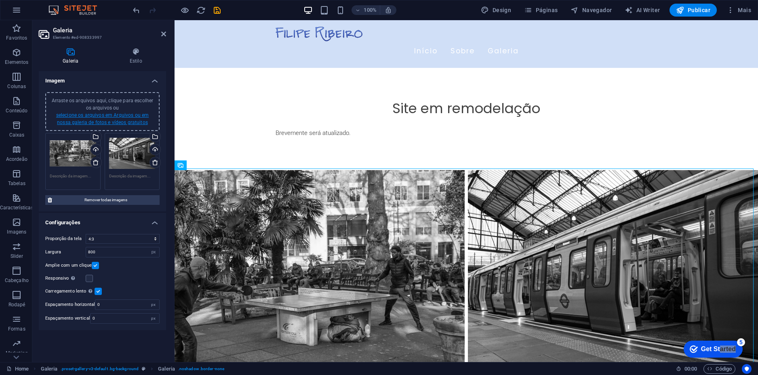
click at [124, 123] on link "selecione os arquivos em Arquivos ou em nossa galeria de fotos e vídeos gratuit…" at bounding box center [102, 118] width 93 height 13
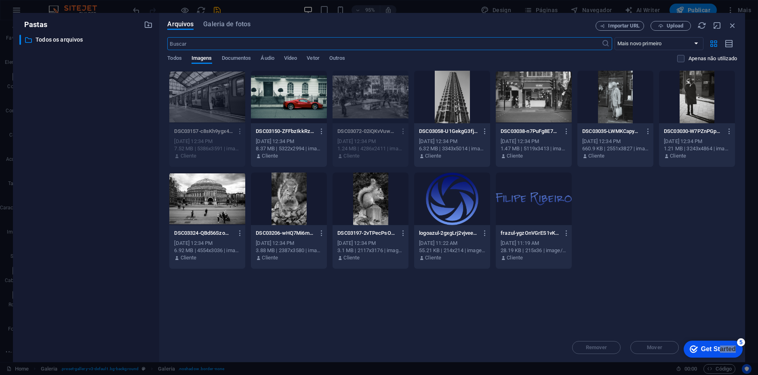
click at [696, 105] on div at bounding box center [697, 97] width 76 height 53
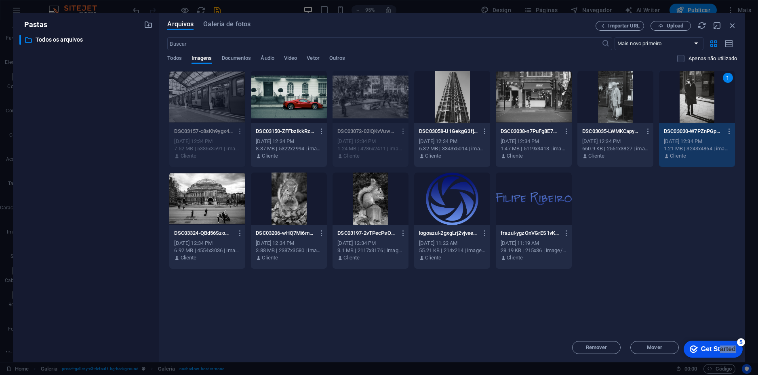
click at [696, 105] on div "1" at bounding box center [697, 97] width 76 height 53
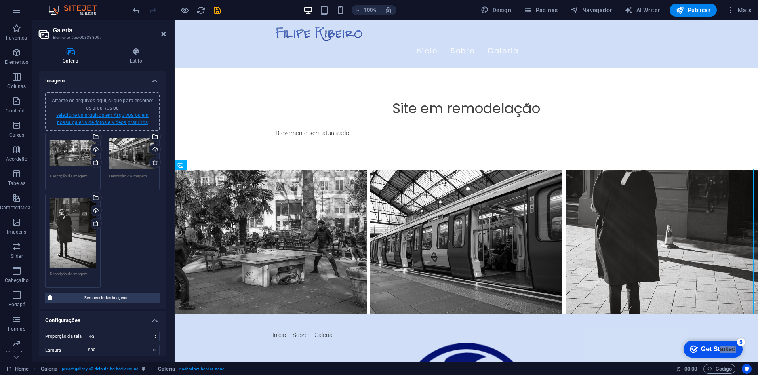
click at [124, 116] on link "selecione os arquivos em Arquivos ou em nossa galeria de fotos e vídeos gratuit…" at bounding box center [102, 118] width 93 height 13
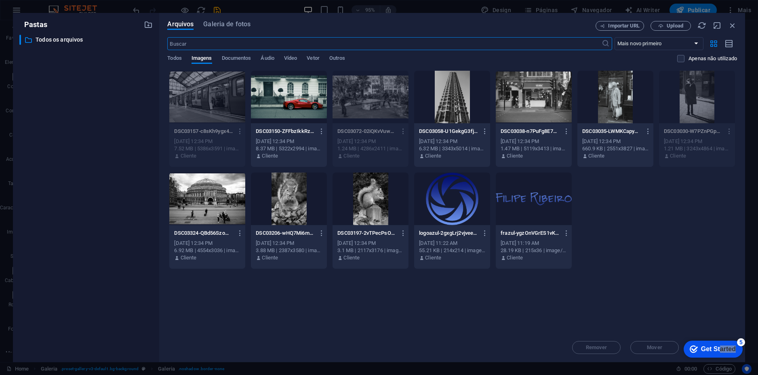
click at [370, 210] on div at bounding box center [371, 199] width 76 height 53
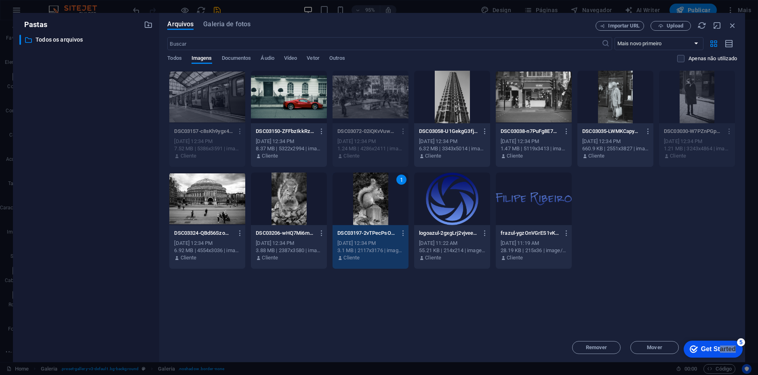
click at [370, 210] on div "1" at bounding box center [371, 199] width 76 height 53
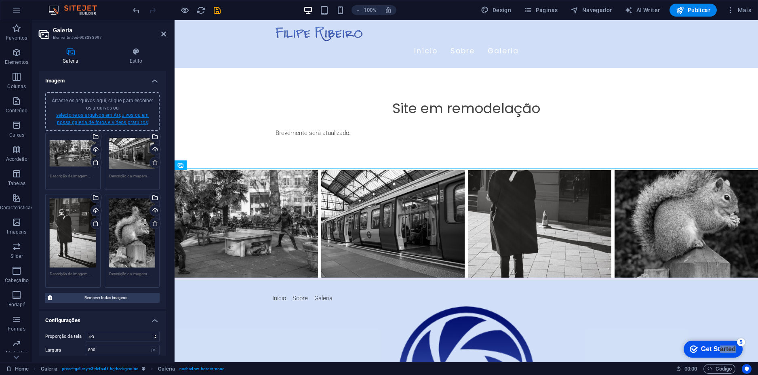
click at [125, 116] on link "selecione os arquivos em Arquivos ou em nossa galeria de fotos e vídeos gratuit…" at bounding box center [102, 118] width 93 height 13
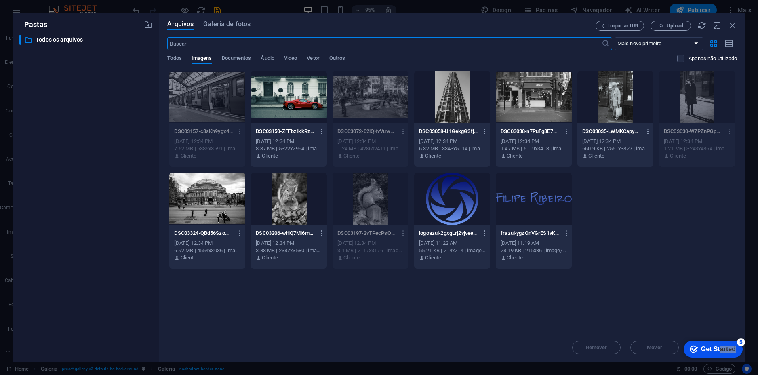
click at [221, 205] on div at bounding box center [207, 199] width 76 height 53
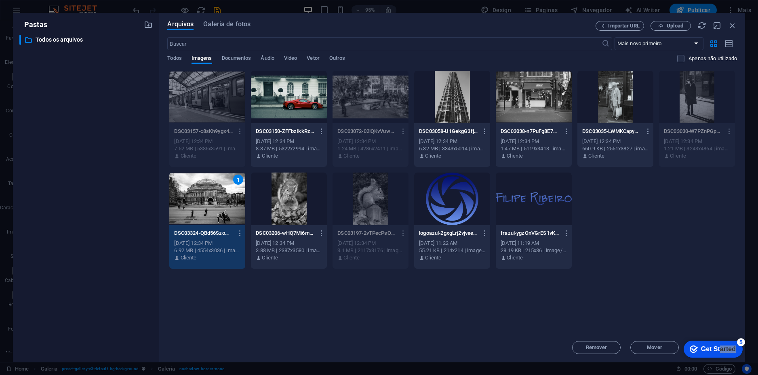
click at [221, 205] on div "1" at bounding box center [207, 199] width 76 height 53
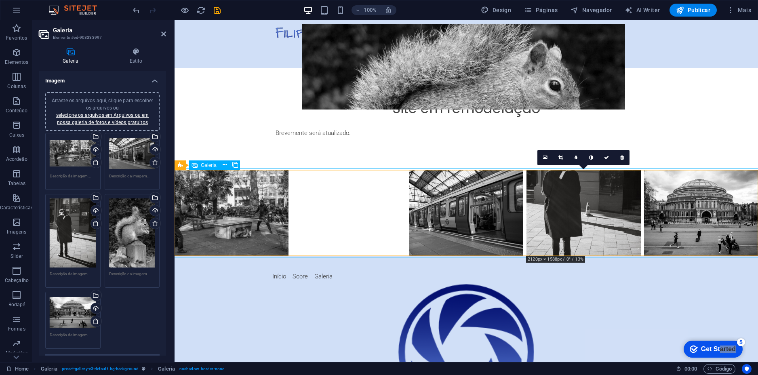
drag, startPoint x: 581, startPoint y: 198, endPoint x: 354, endPoint y: 200, distance: 226.3
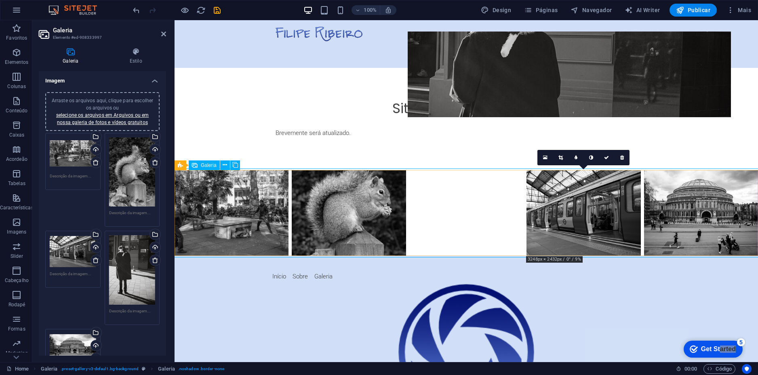
drag, startPoint x: 577, startPoint y: 198, endPoint x: 457, endPoint y: 207, distance: 120.8
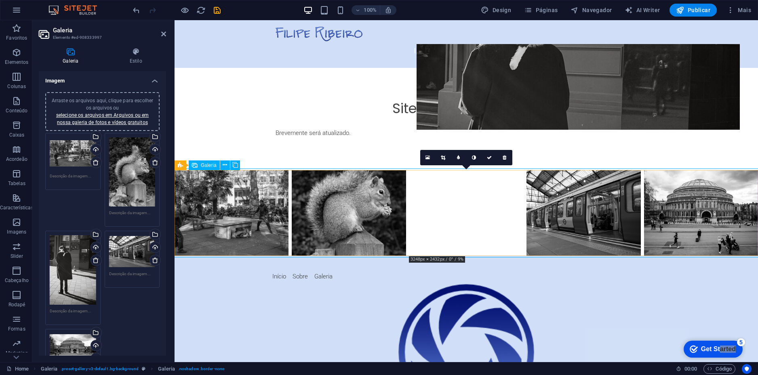
drag, startPoint x: 477, startPoint y: 217, endPoint x: 480, endPoint y: 233, distance: 15.7
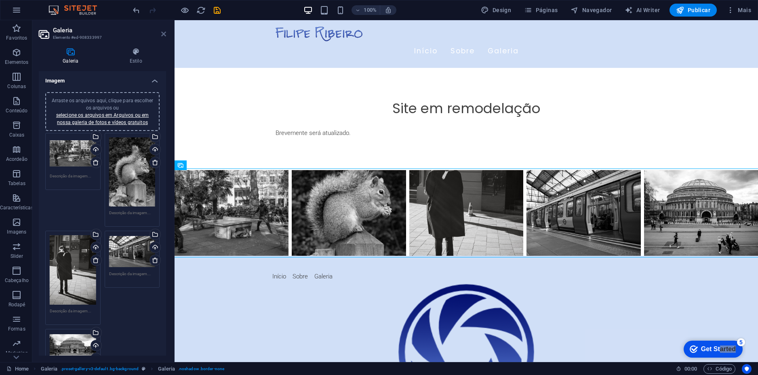
click at [164, 35] on icon at bounding box center [163, 34] width 5 height 6
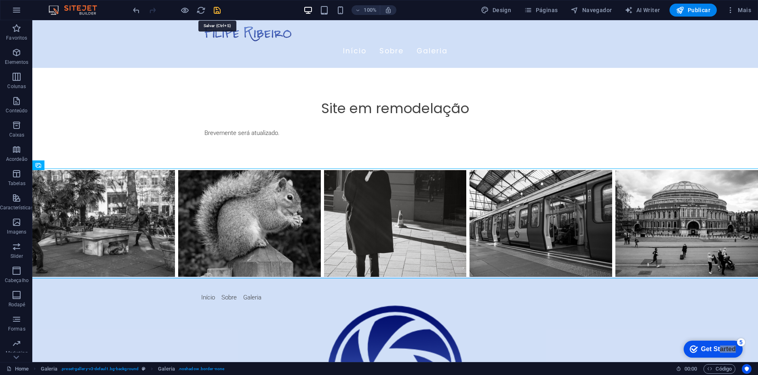
click at [217, 10] on icon "save" at bounding box center [217, 10] width 9 height 9
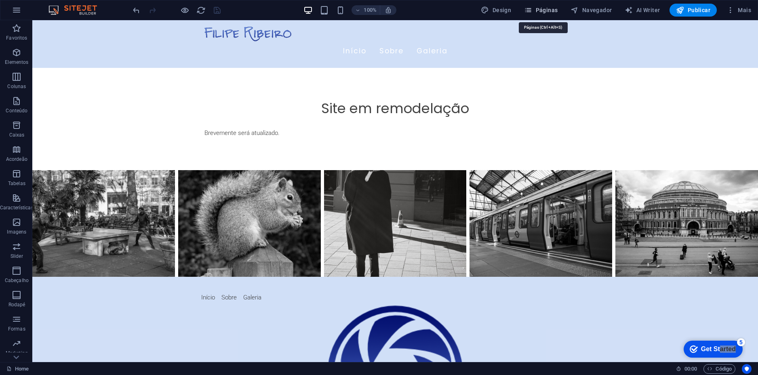
click at [546, 8] on span "Páginas" at bounding box center [541, 10] width 34 height 8
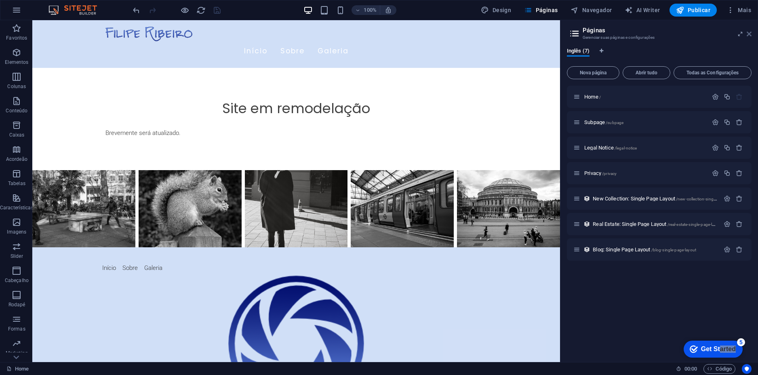
click at [747, 34] on icon at bounding box center [749, 34] width 5 height 6
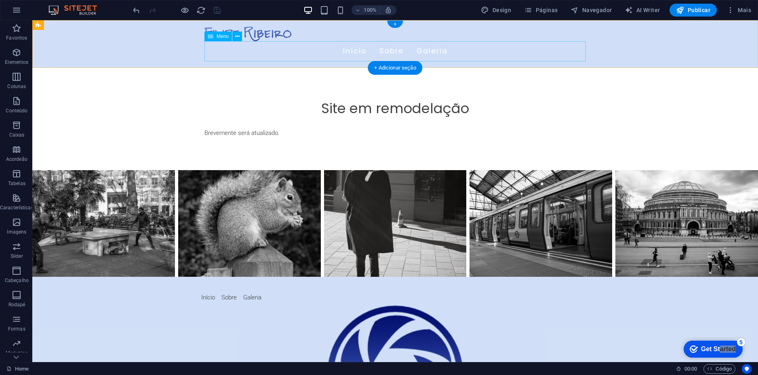
click at [438, 53] on nav "Início Sobre Galeria" at bounding box center [394, 51] width 381 height 20
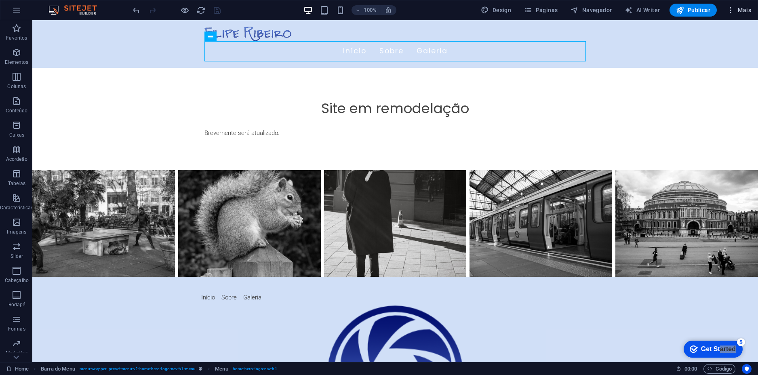
click at [742, 10] on span "Mais" at bounding box center [738, 10] width 25 height 8
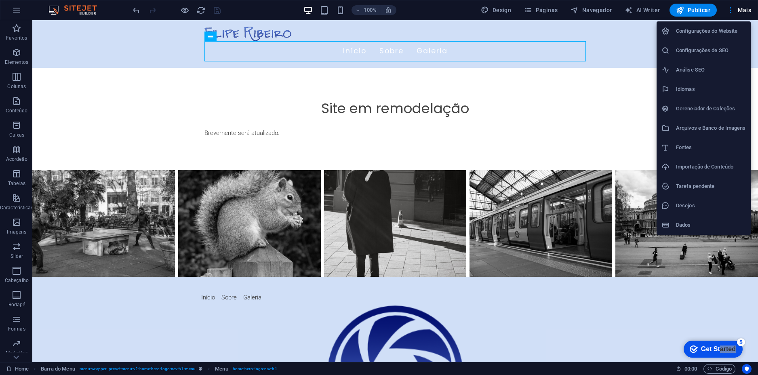
click at [726, 33] on h6 "Configurações do Website" at bounding box center [711, 31] width 70 height 10
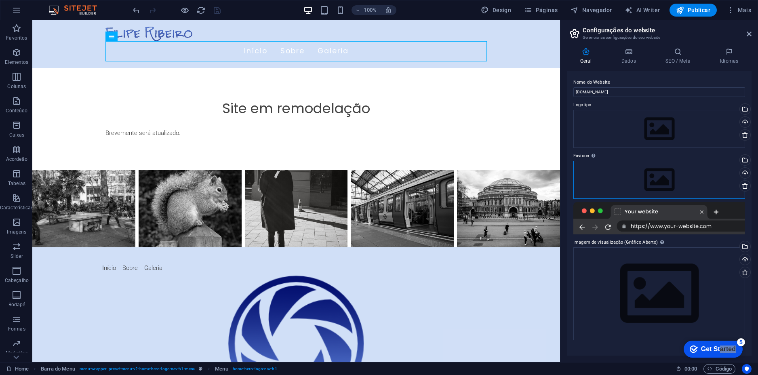
click at [678, 175] on div "Arraste os arquivos aqui, clique para escolher os arquivos ou selecione os arqu…" at bounding box center [659, 180] width 172 height 38
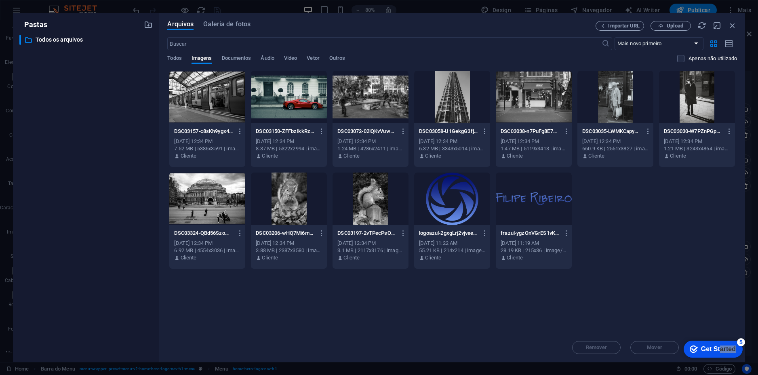
click at [448, 203] on div at bounding box center [452, 199] width 76 height 53
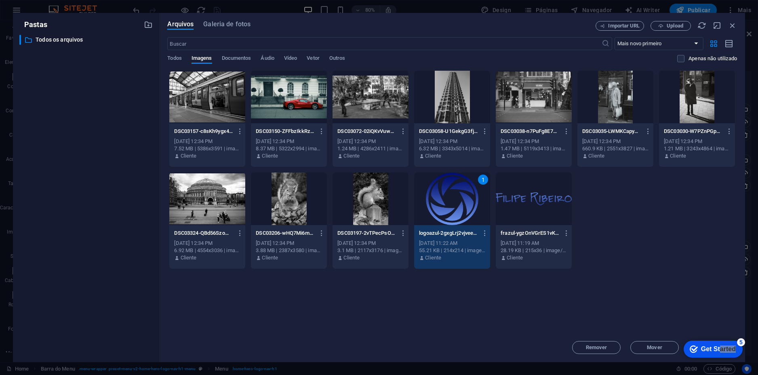
click at [456, 203] on div "1" at bounding box center [452, 199] width 76 height 53
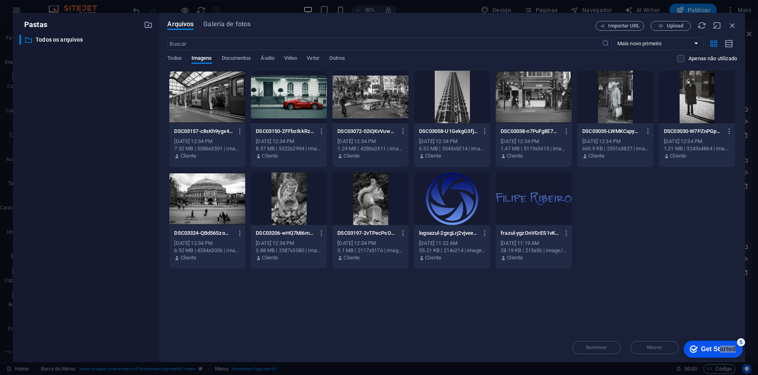
click at [456, 203] on div at bounding box center [452, 199] width 76 height 53
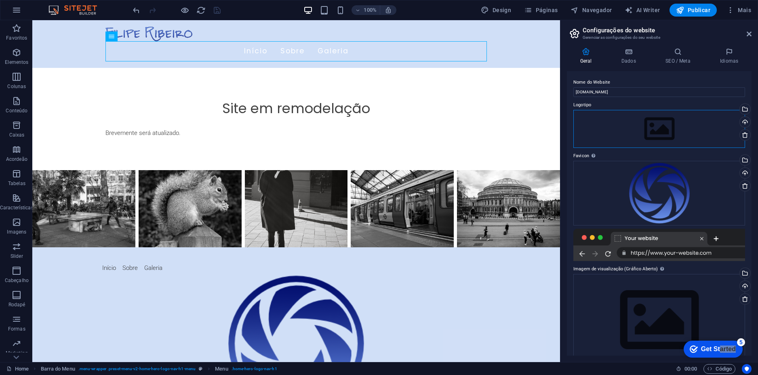
click at [661, 124] on div "Arraste os arquivos aqui, clique para escolher os arquivos ou selecione os arqu…" at bounding box center [659, 129] width 172 height 38
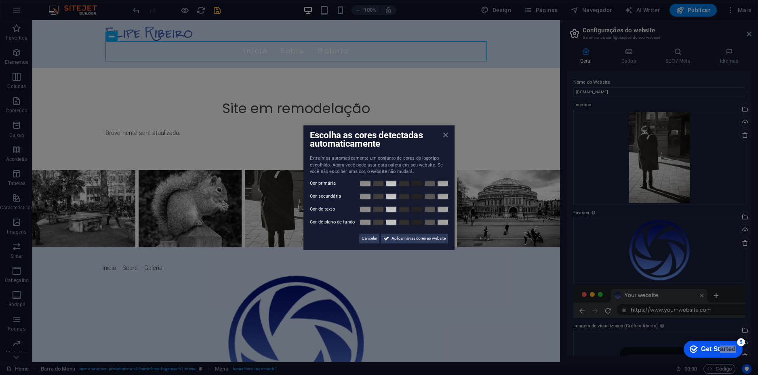
click at [444, 136] on icon at bounding box center [445, 135] width 5 height 6
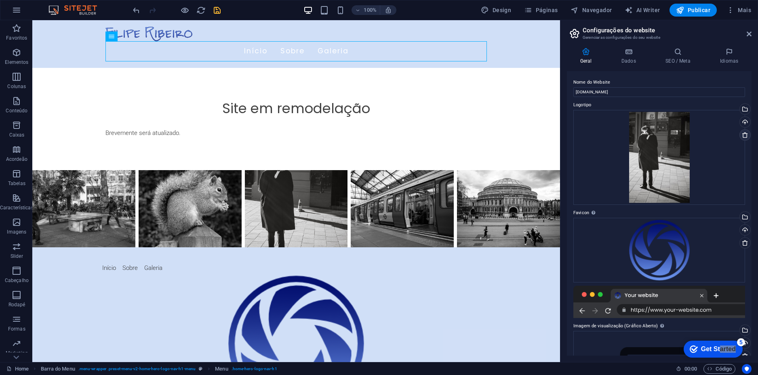
click at [745, 136] on icon at bounding box center [745, 135] width 6 height 6
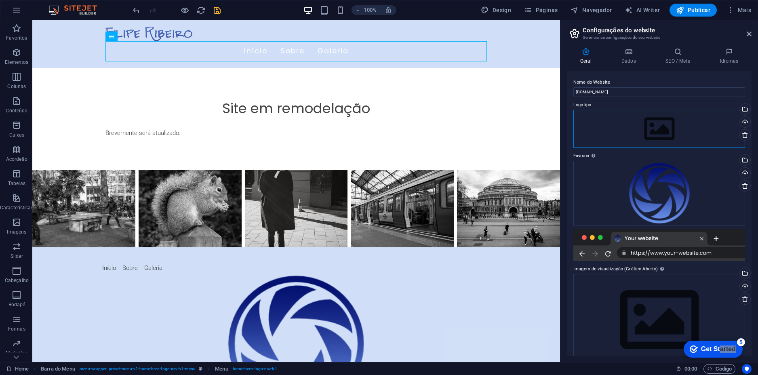
click at [683, 121] on div "Arraste os arquivos aqui, clique para escolher os arquivos ou selecione os arqu…" at bounding box center [659, 129] width 172 height 38
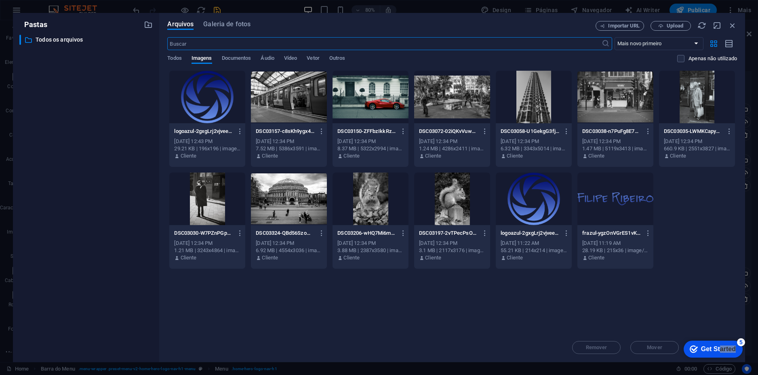
click at [614, 202] on div at bounding box center [615, 199] width 76 height 53
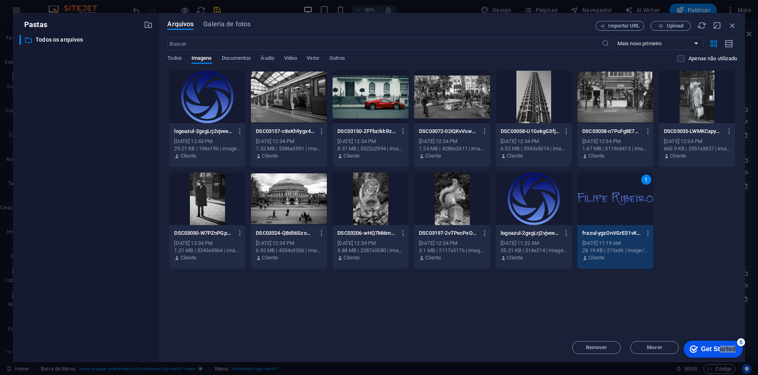
click at [614, 202] on div "1" at bounding box center [615, 199] width 76 height 53
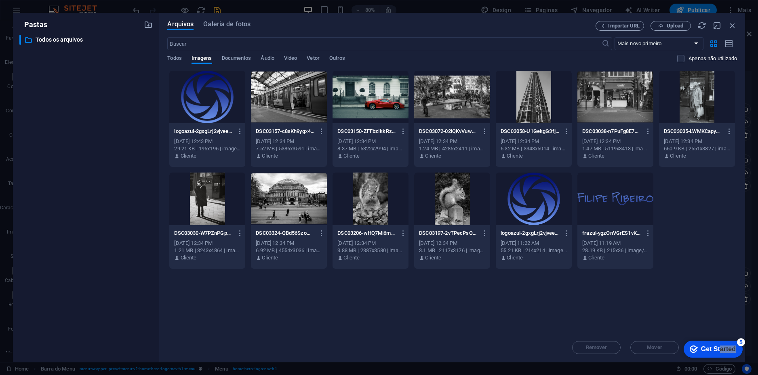
click at [614, 202] on div at bounding box center [615, 199] width 76 height 53
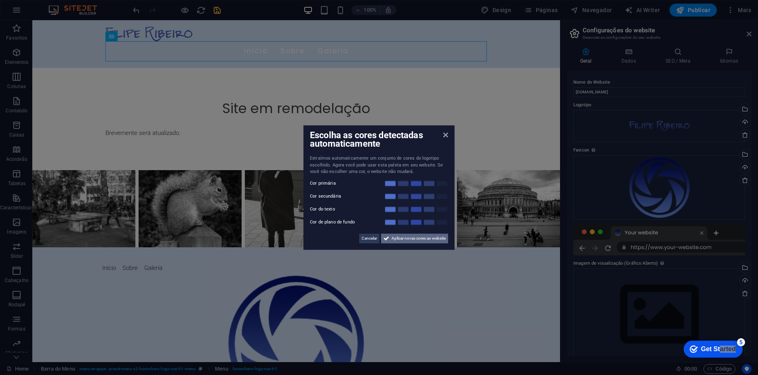
click at [397, 238] on span "Aplicar novas cores ao website" at bounding box center [418, 239] width 54 height 10
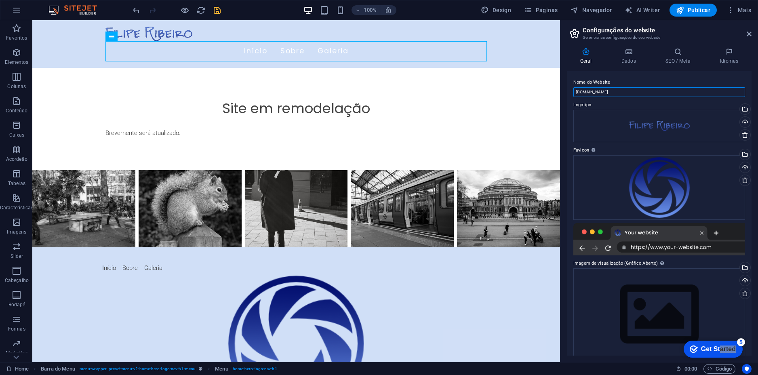
drag, startPoint x: 609, startPoint y: 91, endPoint x: 570, endPoint y: 89, distance: 38.8
click at [568, 90] on div "Nome do Website [DOMAIN_NAME] Logotipo Arraste os arquivos aqui, clique para es…" at bounding box center [659, 213] width 185 height 284
click at [598, 93] on input "Fili" at bounding box center [659, 92] width 172 height 10
type input "[PERSON_NAME]"
click at [725, 56] on h4 "Idiomas" at bounding box center [729, 56] width 45 height 17
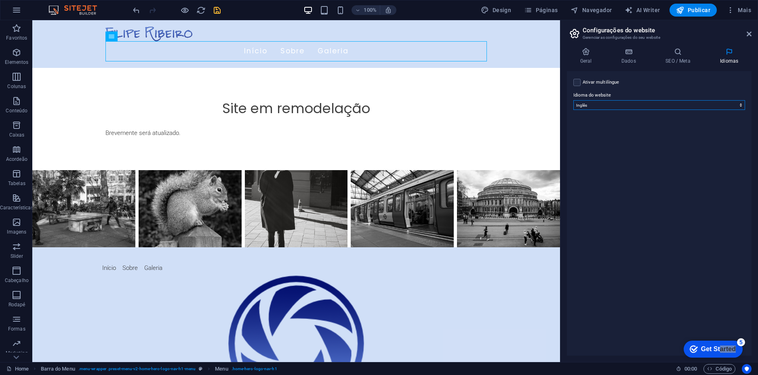
click at [619, 102] on select "Abkhazian Afar Afrikaans Akan Albanian Alemão Amharic Árabe Aragonese Armenian …" at bounding box center [659, 105] width 172 height 10
select select "130"
click at [573, 100] on select "Abkhazian Afar Afrikaans Akan Albanian Alemão Amharic Árabe Aragonese Armenian …" at bounding box center [659, 105] width 172 height 10
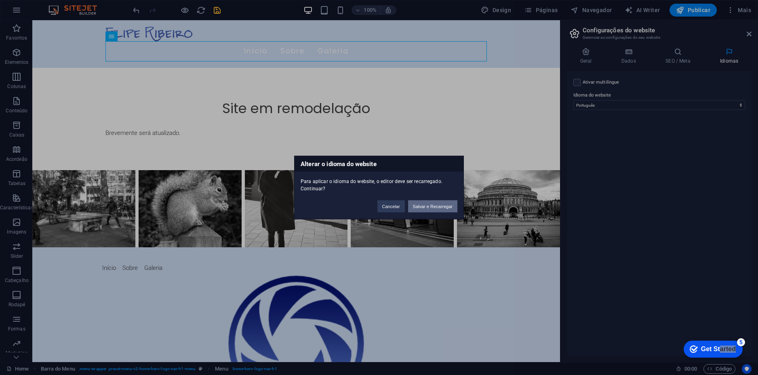
click at [430, 204] on button "Salvar e Recarregar" at bounding box center [432, 206] width 49 height 12
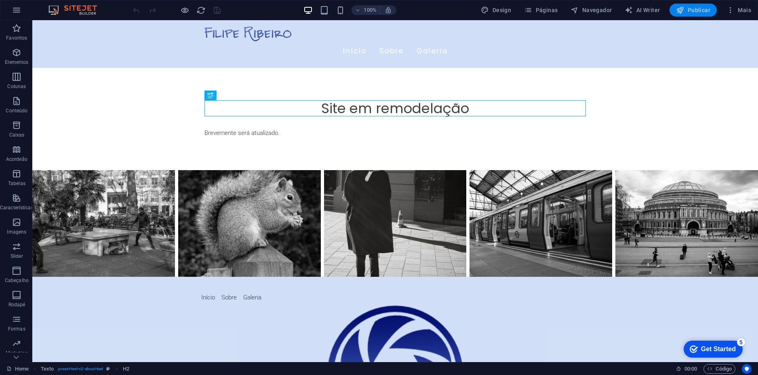
click at [692, 9] on span "Publicar" at bounding box center [693, 10] width 34 height 8
